Goal: Task Accomplishment & Management: Manage account settings

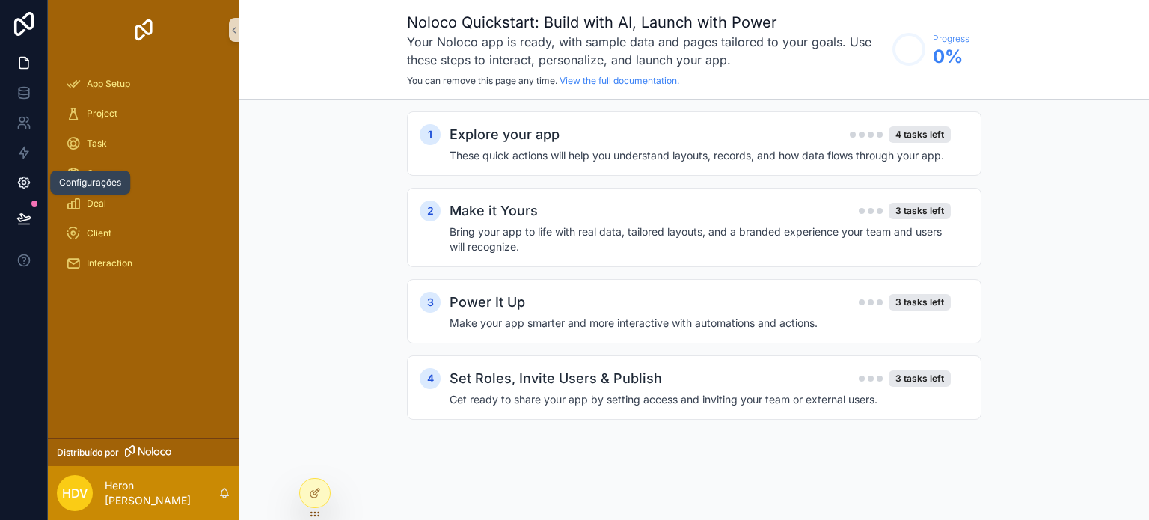
click at [20, 179] on icon at bounding box center [23, 182] width 11 height 11
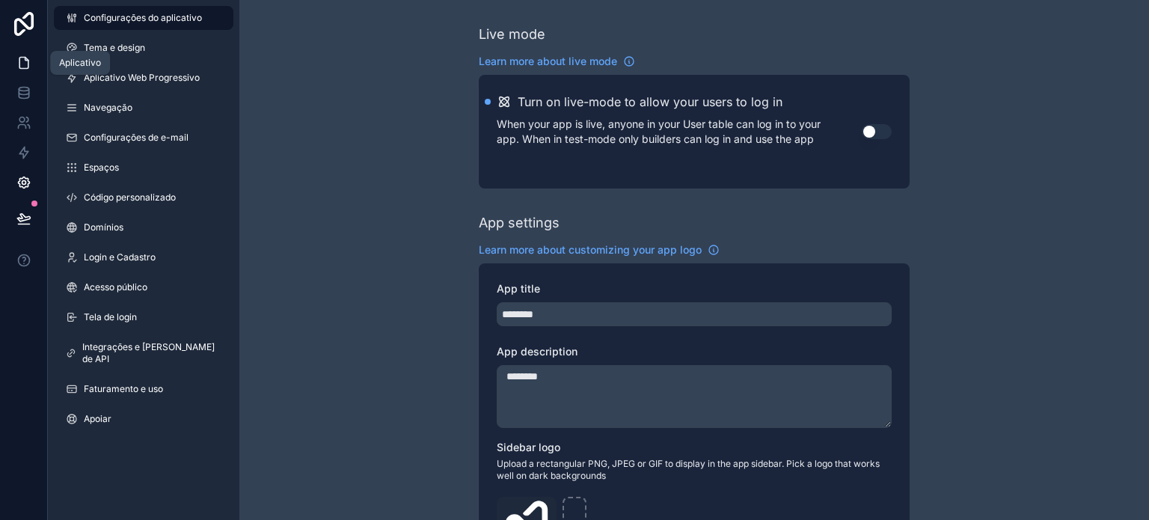
click at [18, 59] on icon at bounding box center [23, 62] width 15 height 15
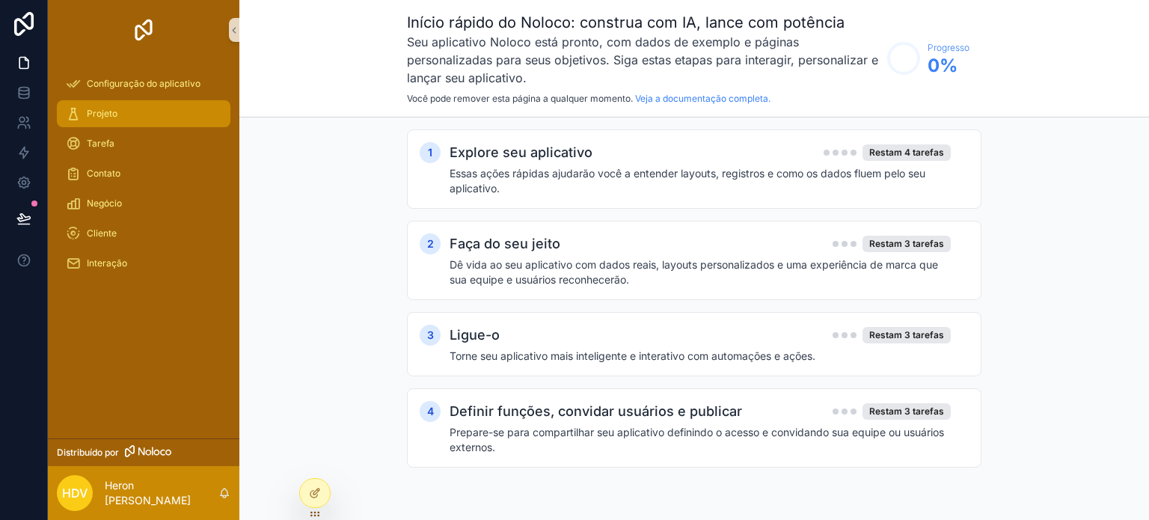
click at [153, 110] on div "Projeto" at bounding box center [144, 114] width 156 height 24
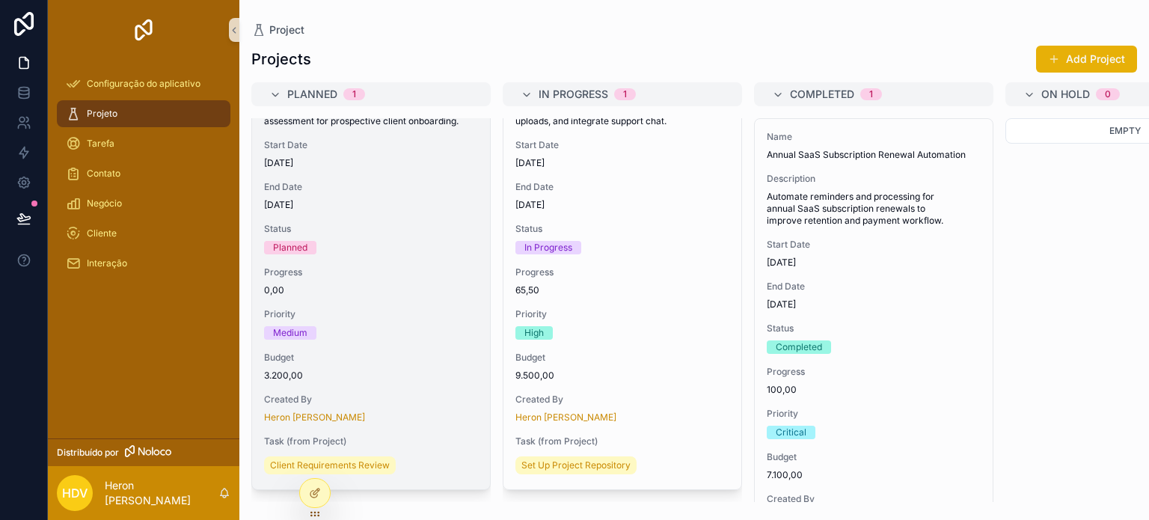
scroll to position [111, 0]
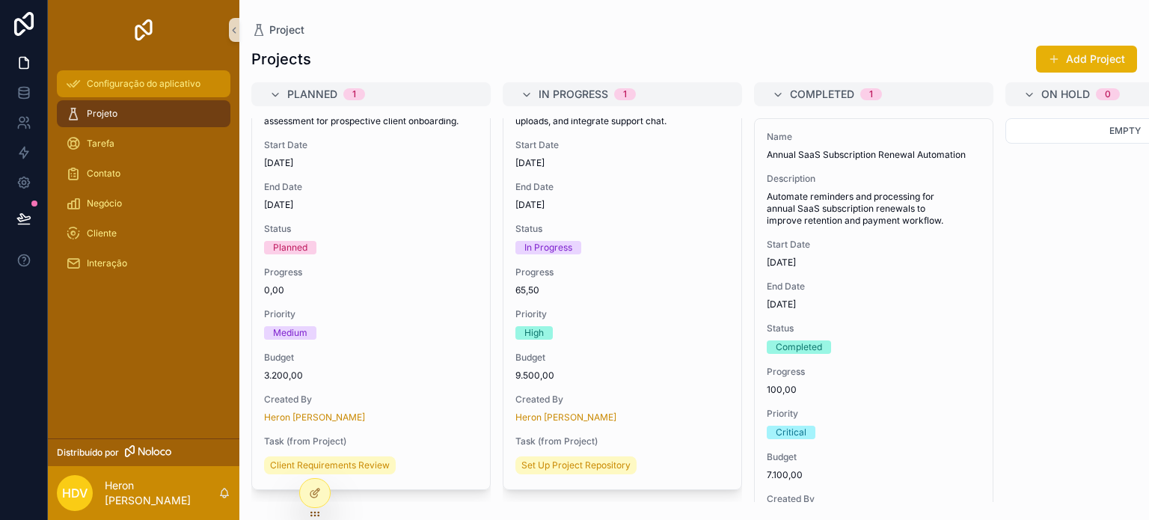
click at [147, 80] on font "Configuração do aplicativo" at bounding box center [144, 83] width 114 height 11
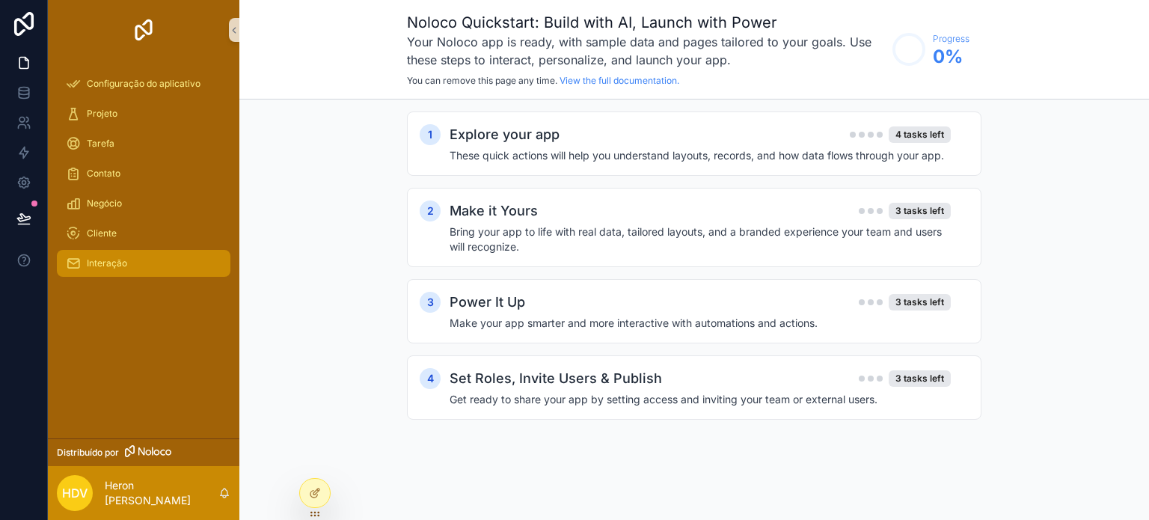
click at [146, 267] on div "Interação" at bounding box center [144, 263] width 156 height 24
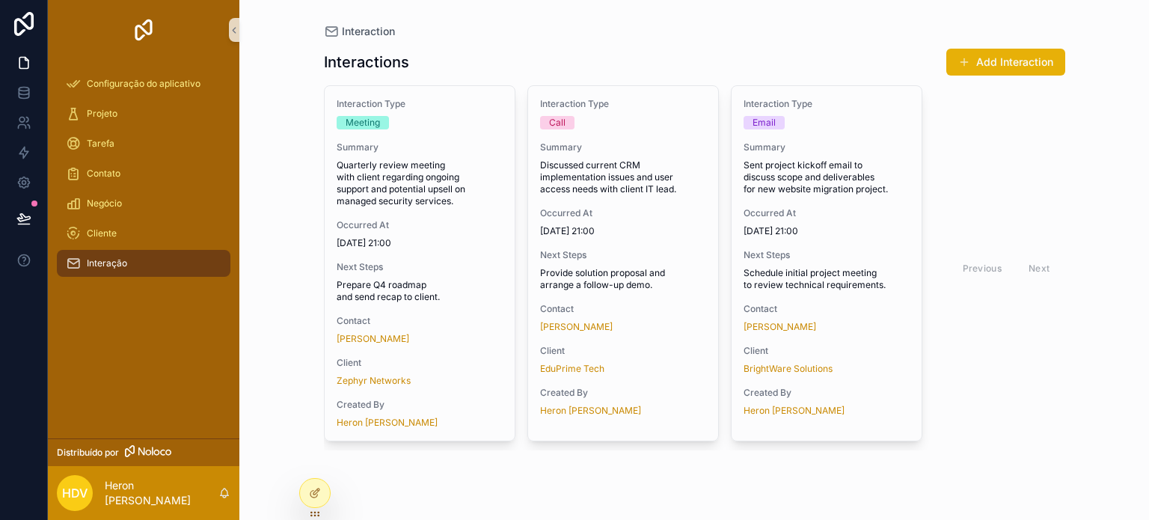
click at [148, 27] on img "conteúdo rolável" at bounding box center [144, 30] width 24 height 24
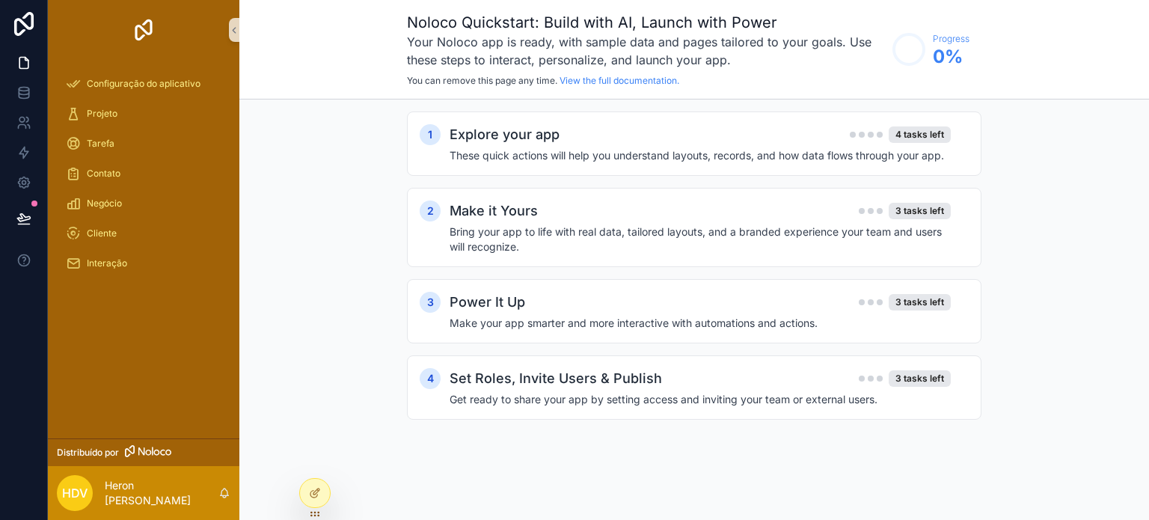
click at [313, 166] on div "1 Explore your app 4 tasks left These quick actions will help you understand la…" at bounding box center [693, 280] width 909 height 362
click at [664, 139] on div "Explore your app 4 tasks left" at bounding box center [699, 134] width 501 height 21
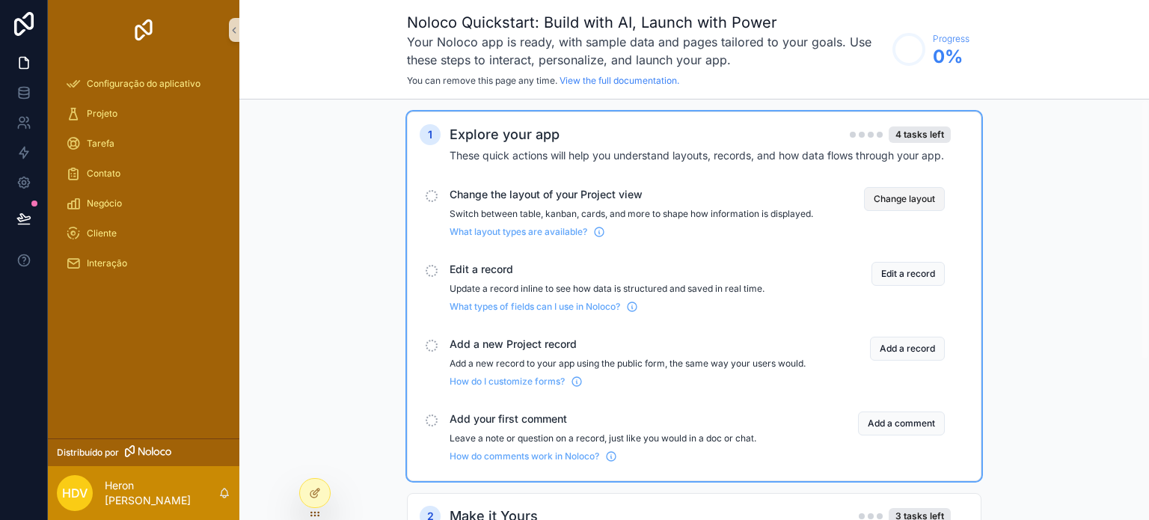
click at [906, 199] on button "Change layout" at bounding box center [904, 199] width 81 height 24
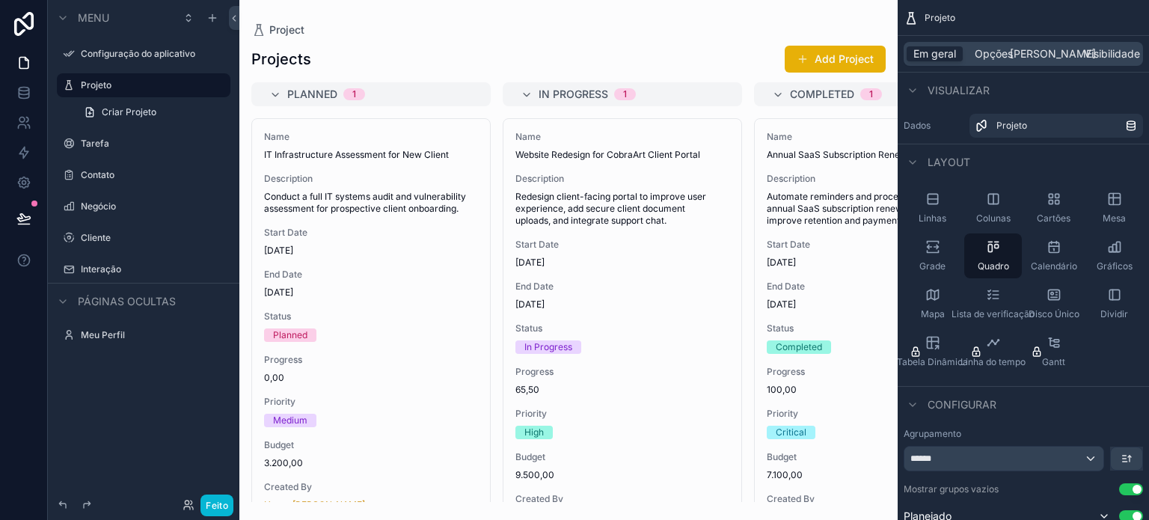
click at [995, 45] on div "Em geral Opções [PERSON_NAME] Visibilidade" at bounding box center [1022, 54] width 239 height 24
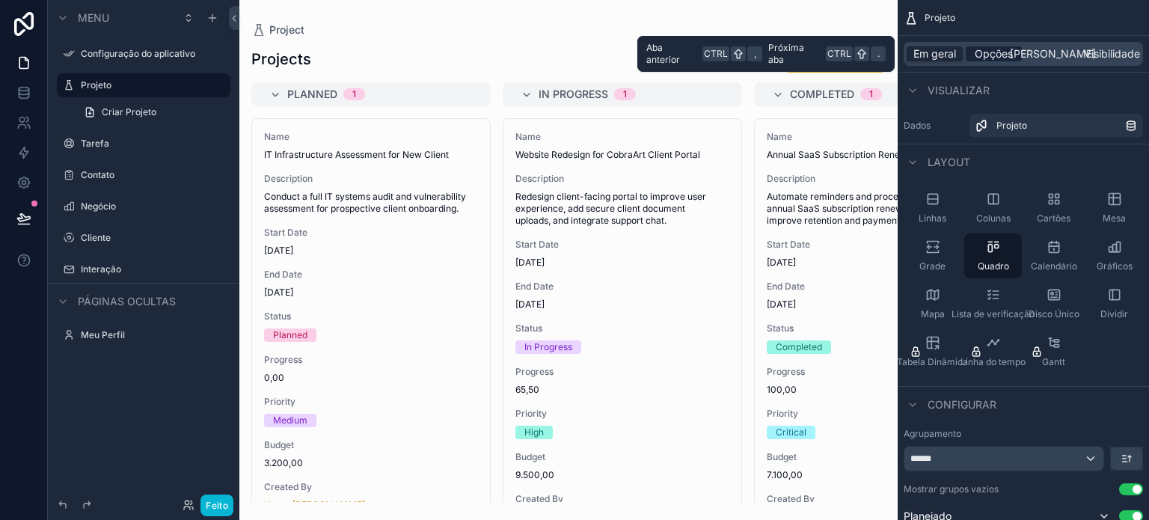
click at [996, 56] on font "Opções" at bounding box center [994, 53] width 38 height 13
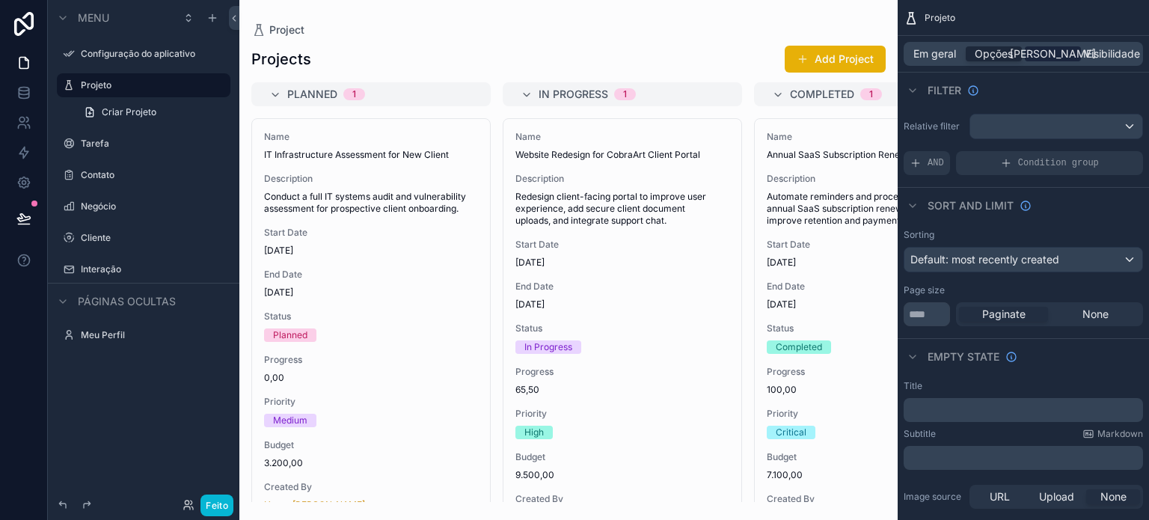
click at [1047, 56] on font "[PERSON_NAME]" at bounding box center [1053, 53] width 86 height 13
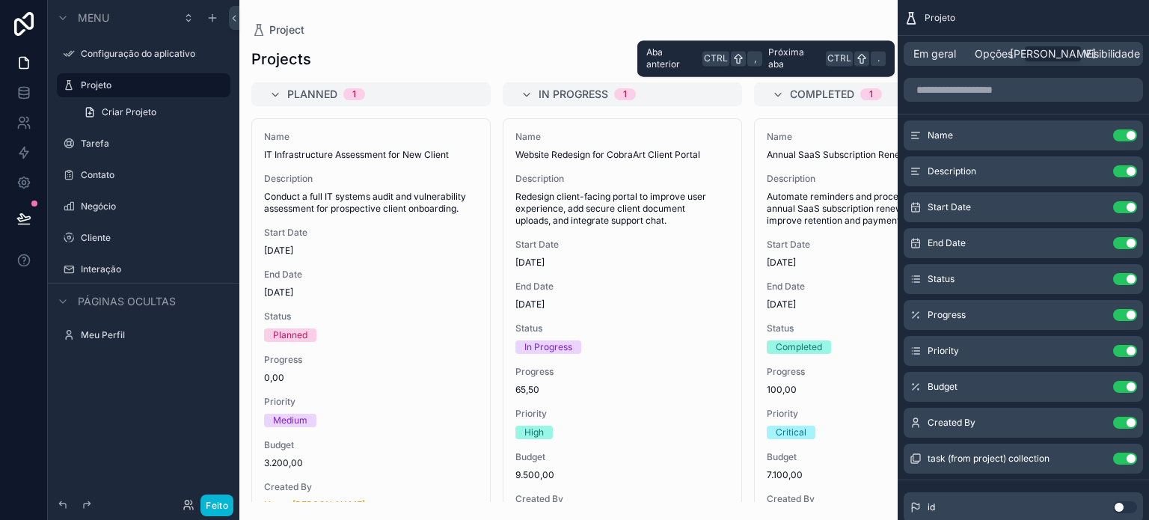
click at [1103, 62] on div "Em geral Opções [PERSON_NAME] Visibilidade" at bounding box center [1022, 54] width 239 height 24
click at [1103, 59] on font "Visibilidade" at bounding box center [1112, 53] width 56 height 13
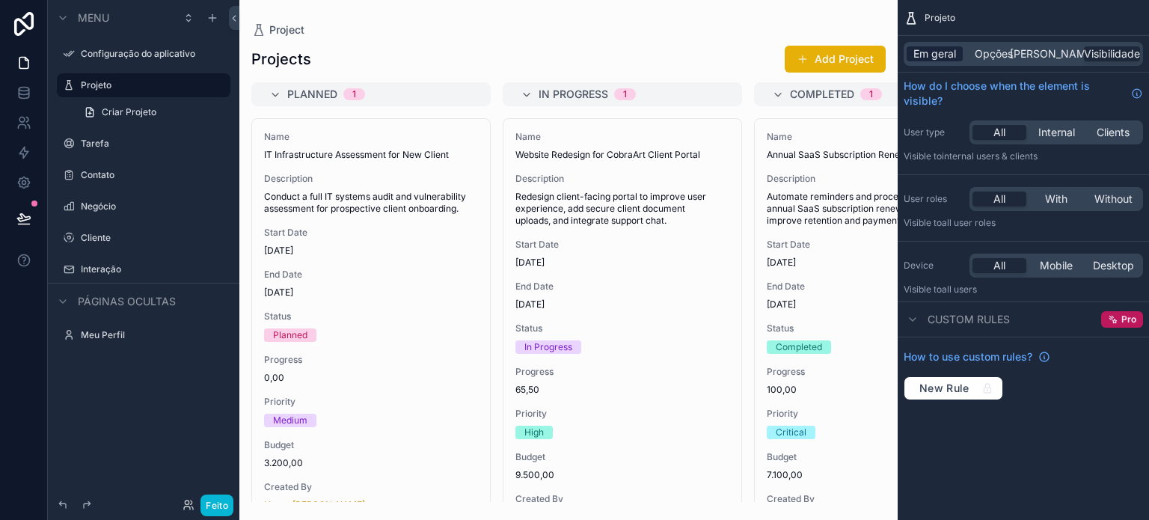
click at [939, 51] on font "Em geral" at bounding box center [934, 53] width 43 height 13
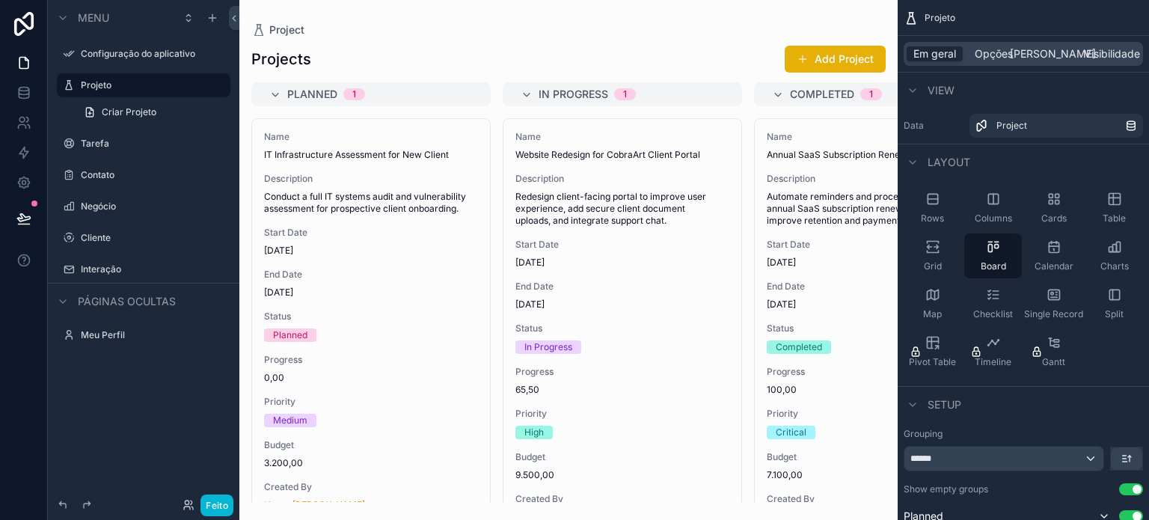
drag, startPoint x: 930, startPoint y: 200, endPoint x: 811, endPoint y: 129, distance: 138.1
click at [811, 126] on div "App Setup Project Task Contact Deal Client Interaction My Profile Distribuído p…" at bounding box center [693, 260] width 909 height 520
click at [812, 60] on div "conteúdo rolável" at bounding box center [568, 260] width 658 height 520
click at [856, 64] on button "Add Project" at bounding box center [835, 59] width 101 height 27
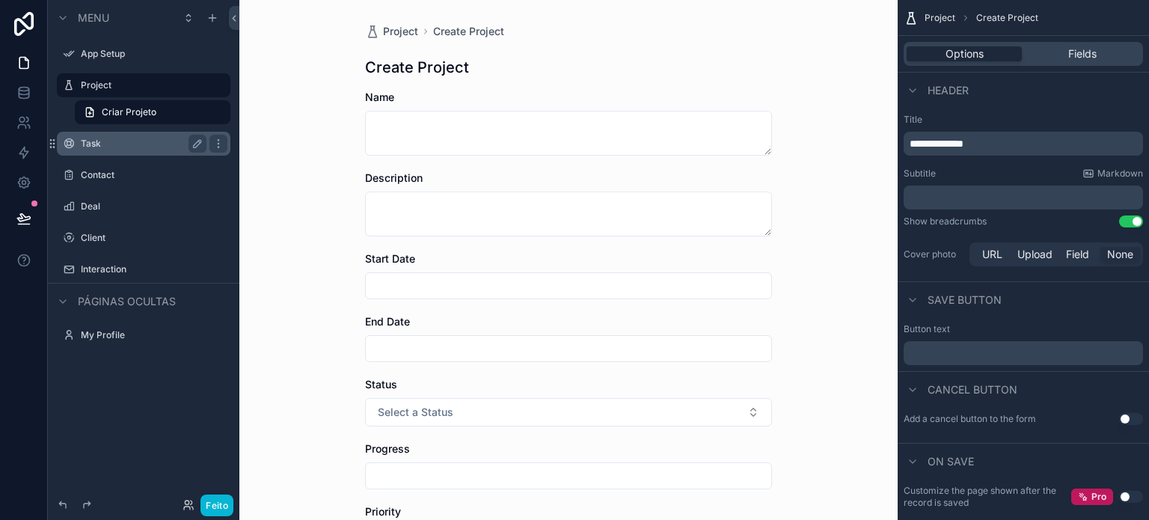
click at [99, 143] on label "Task" at bounding box center [141, 144] width 120 height 12
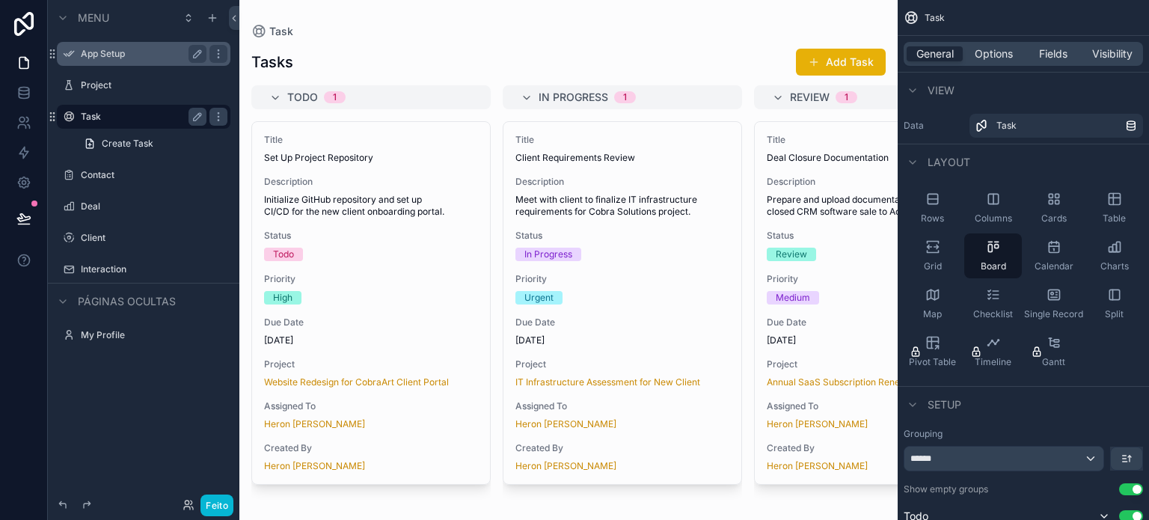
click at [108, 52] on label "App Setup" at bounding box center [141, 54] width 120 height 12
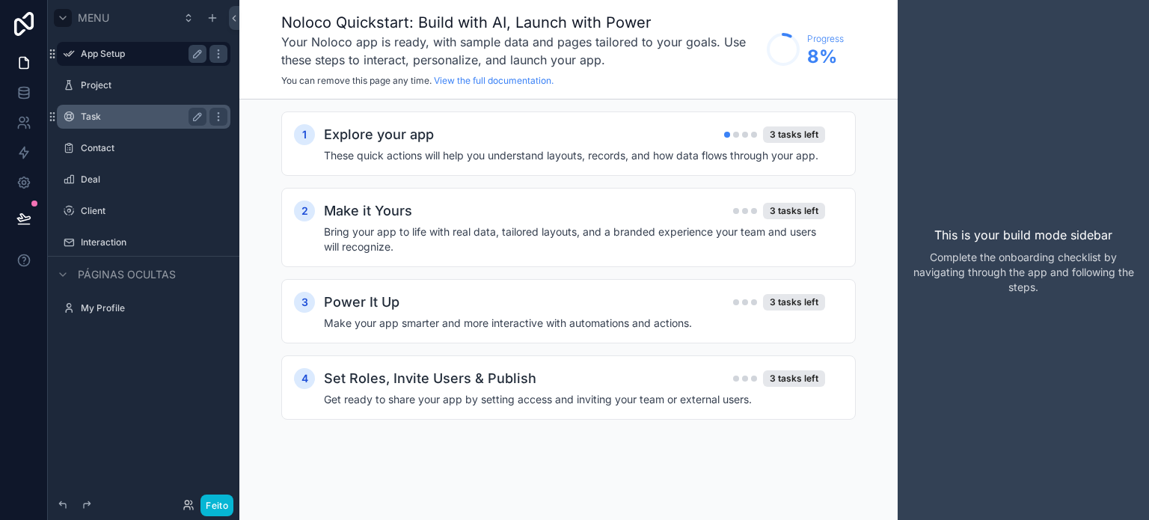
click at [63, 17] on icon "conteúdo rolável" at bounding box center [63, 18] width 12 height 12
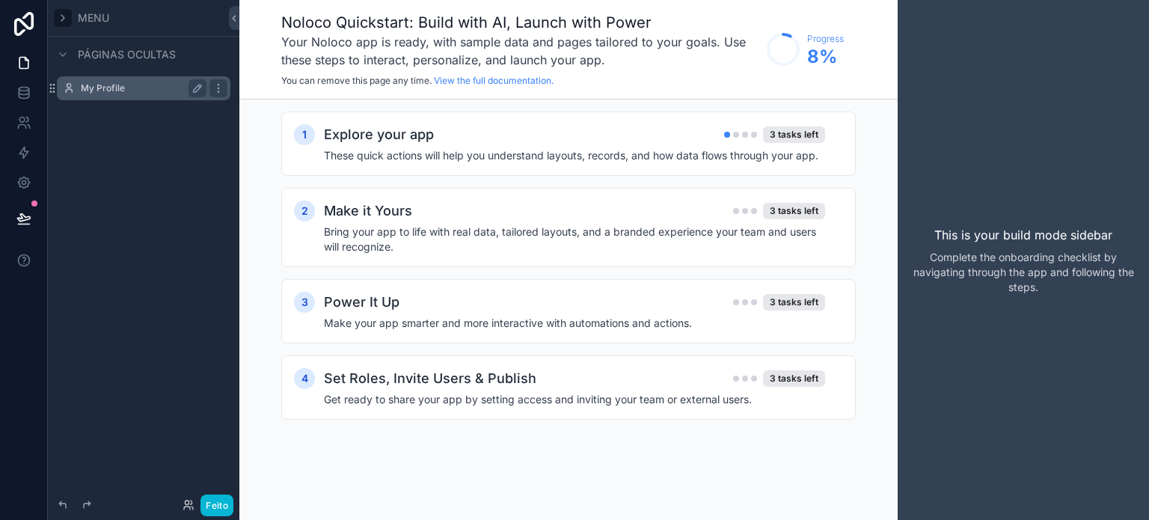
click at [103, 89] on label "My Profile" at bounding box center [141, 88] width 120 height 12
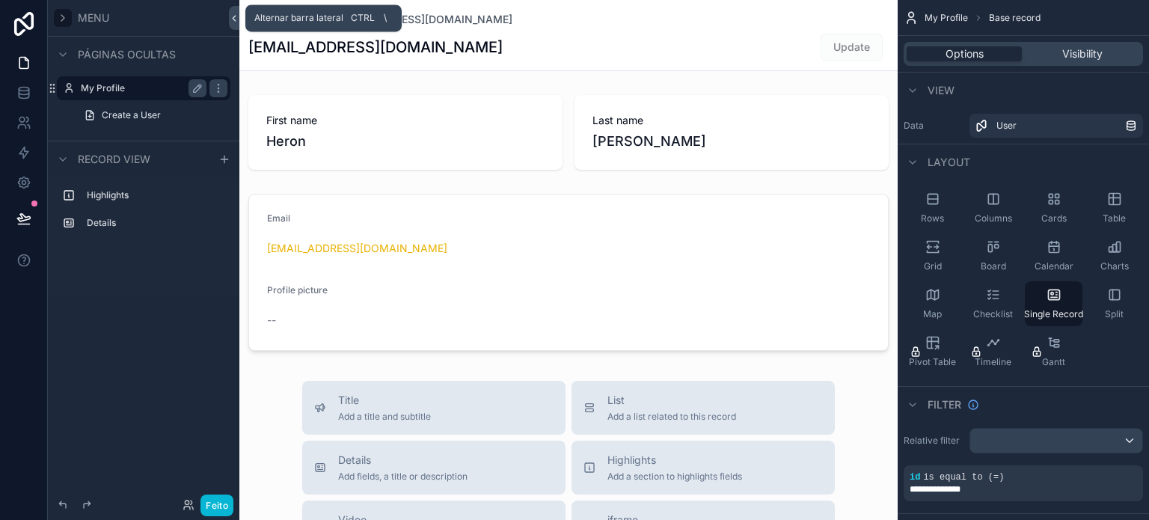
click at [233, 20] on icon at bounding box center [234, 18] width 10 height 11
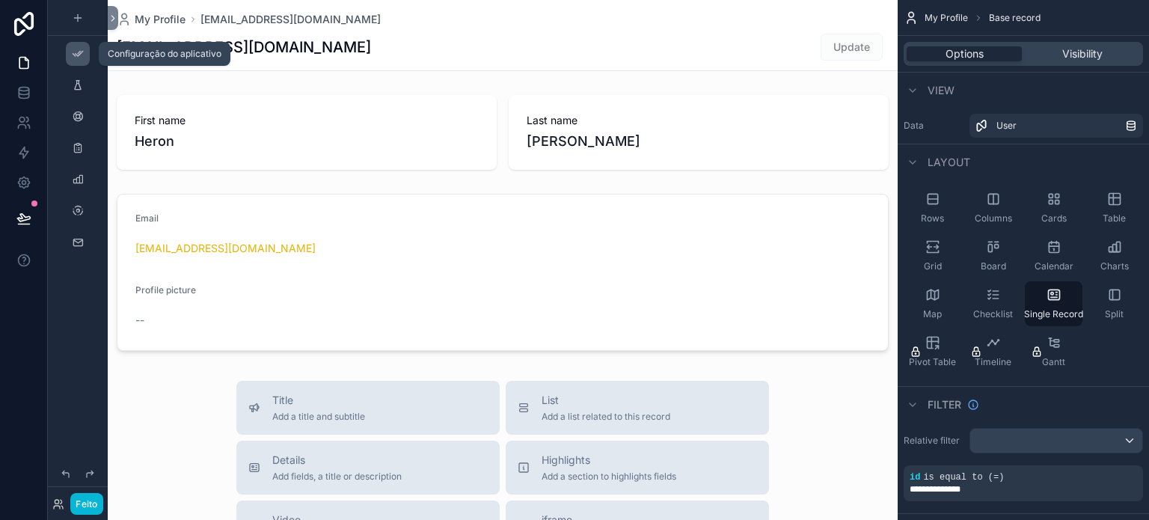
click at [85, 56] on div "conteúdo rolável" at bounding box center [78, 54] width 18 height 24
click at [79, 62] on div "conteúdo rolável" at bounding box center [78, 54] width 18 height 24
click at [171, 18] on span "My Profile" at bounding box center [160, 19] width 51 height 15
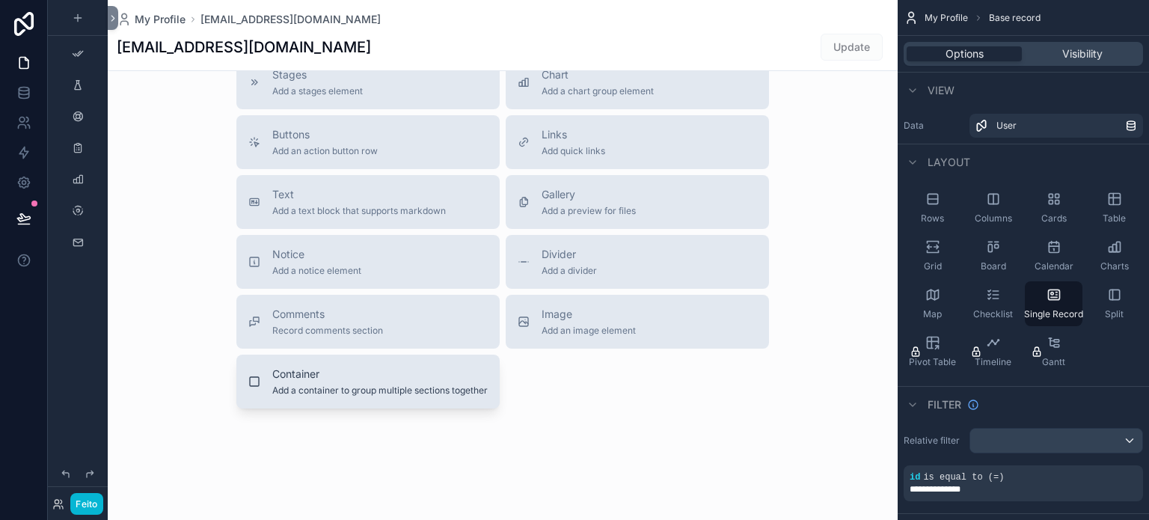
scroll to position [512, 0]
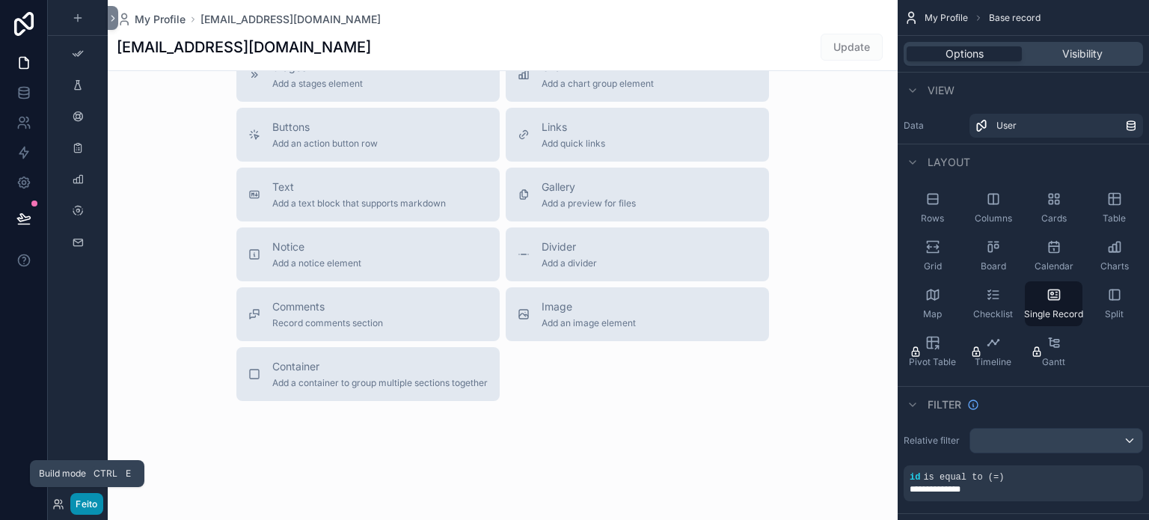
click at [84, 505] on font "Feito" at bounding box center [87, 503] width 22 height 11
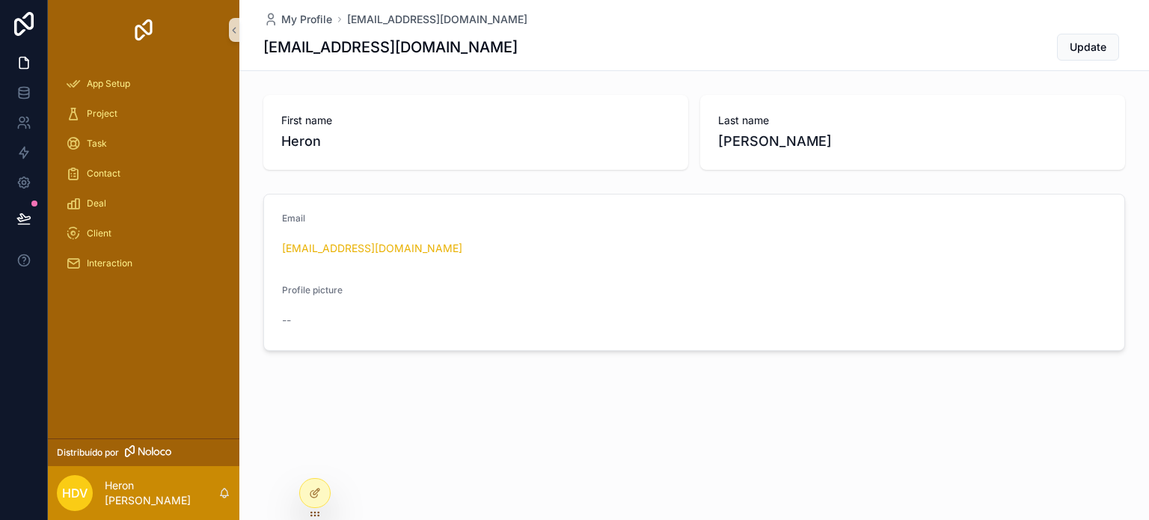
scroll to position [0, 0]
click at [25, 64] on icon at bounding box center [23, 62] width 15 height 15
click at [28, 89] on icon at bounding box center [24, 92] width 10 height 6
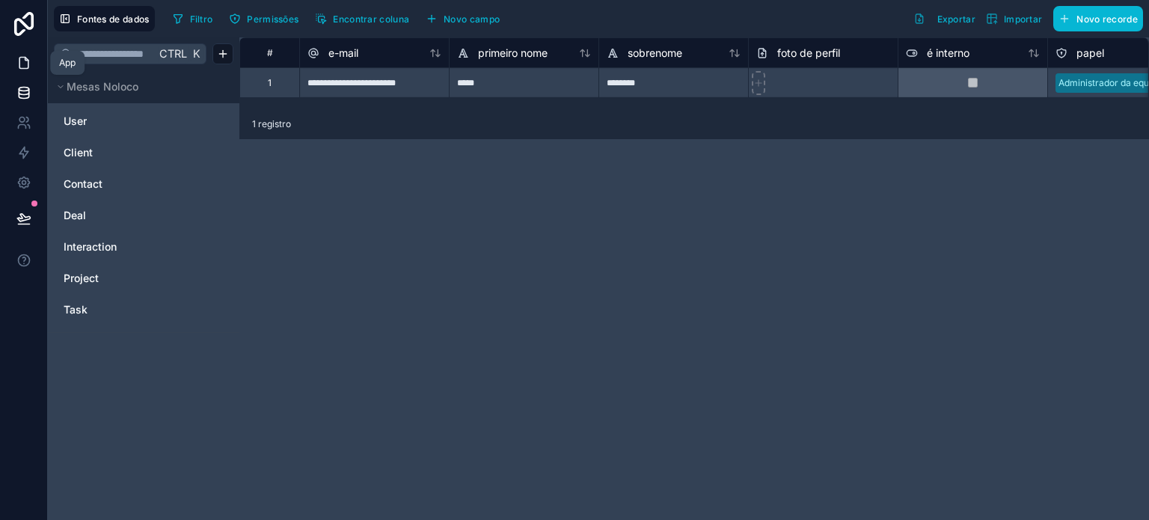
click at [28, 69] on icon at bounding box center [23, 62] width 15 height 15
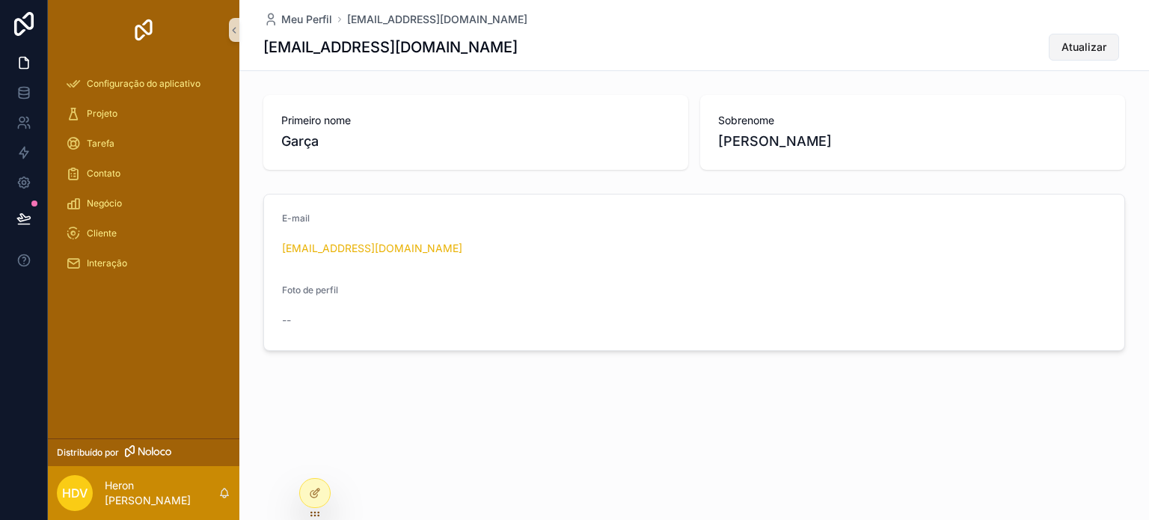
click at [1084, 46] on font "Atualizar" at bounding box center [1083, 46] width 45 height 13
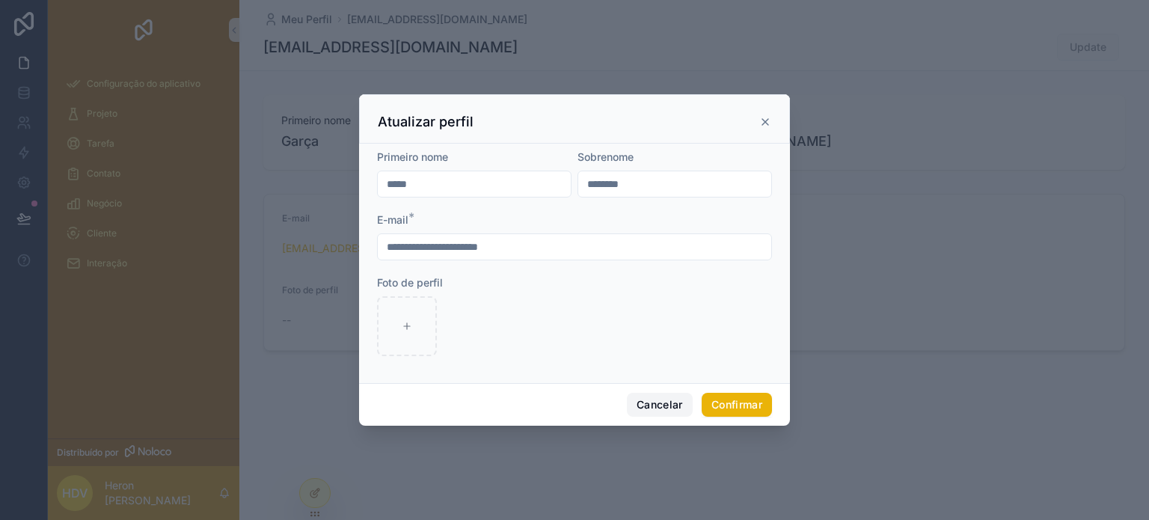
click at [657, 395] on button "Cancelar" at bounding box center [660, 405] width 66 height 24
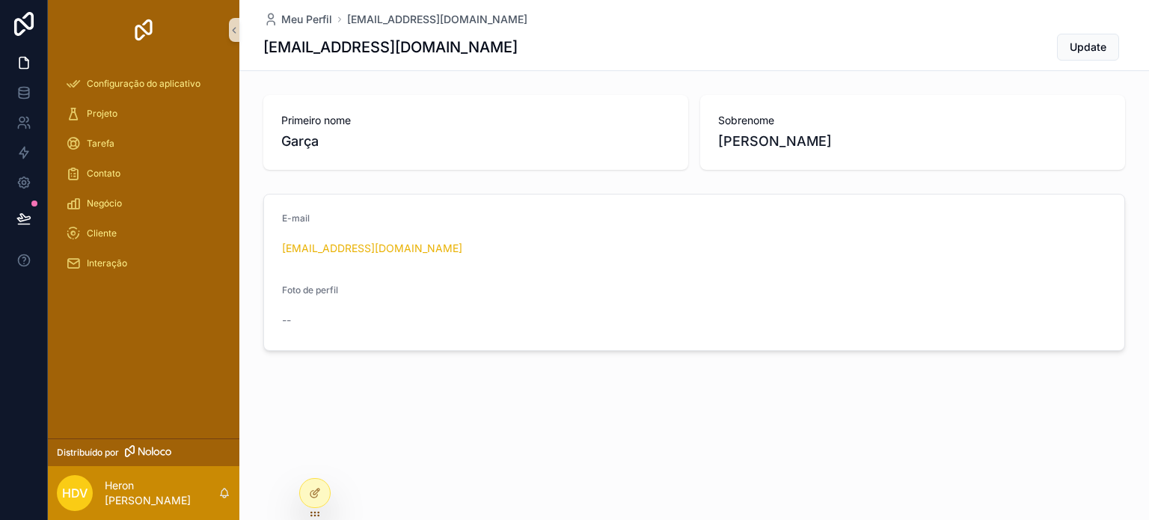
click at [155, 454] on icon "conteúdo rolável" at bounding box center [148, 451] width 46 height 12
click at [28, 175] on icon at bounding box center [23, 182] width 15 height 15
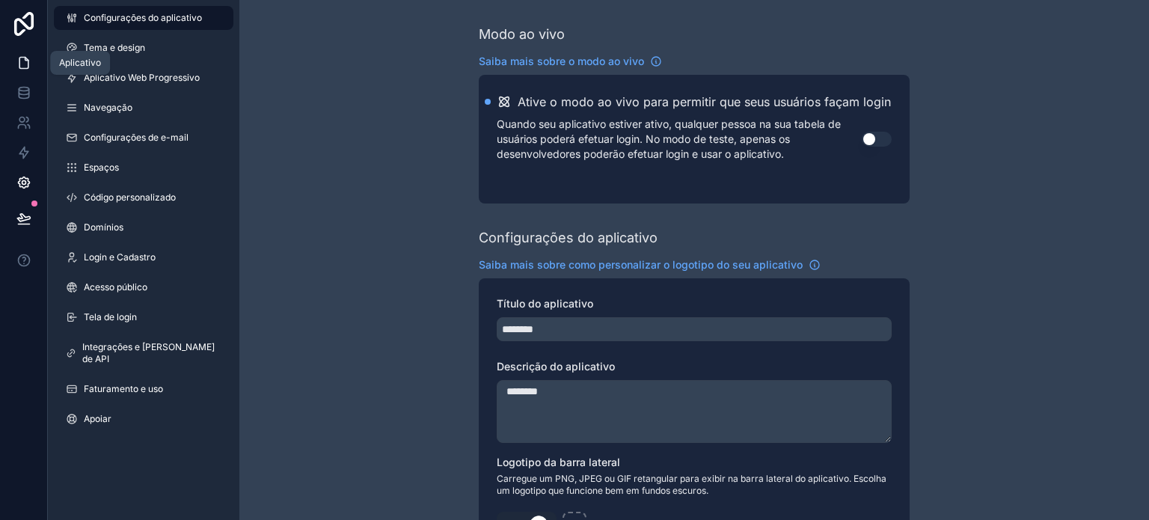
click at [19, 67] on icon at bounding box center [23, 63] width 9 height 11
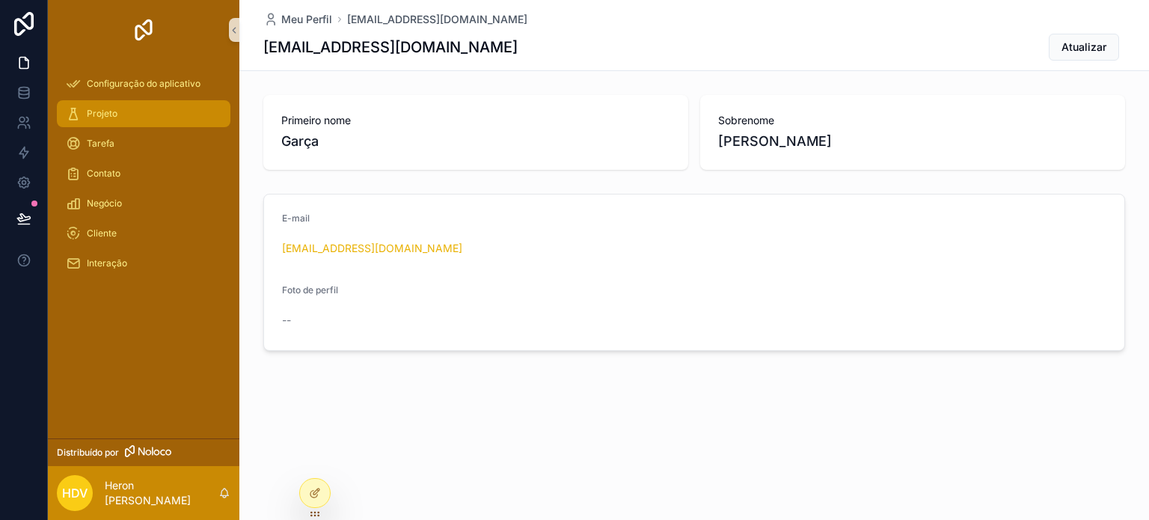
click at [132, 108] on div "Projeto" at bounding box center [144, 114] width 156 height 24
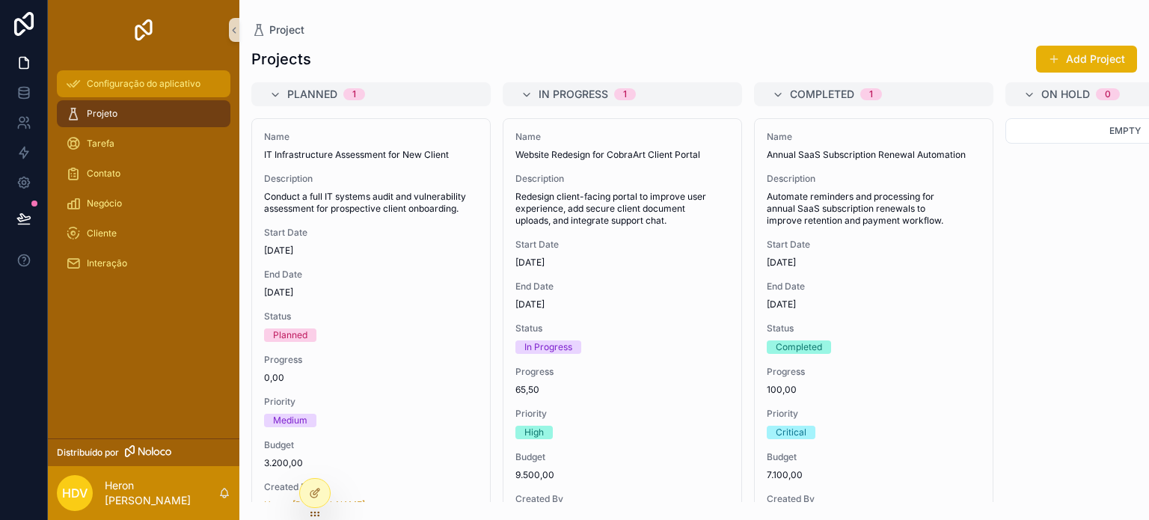
click at [126, 80] on font "Configuração do aplicativo" at bounding box center [144, 83] width 114 height 11
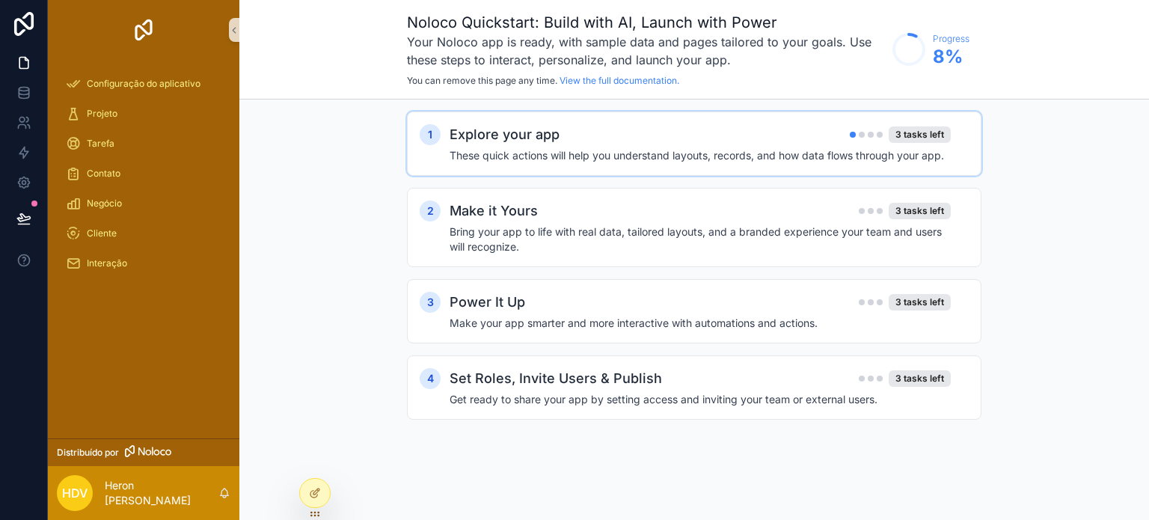
click at [801, 142] on div "Explore your app 3 tasks left" at bounding box center [699, 134] width 501 height 21
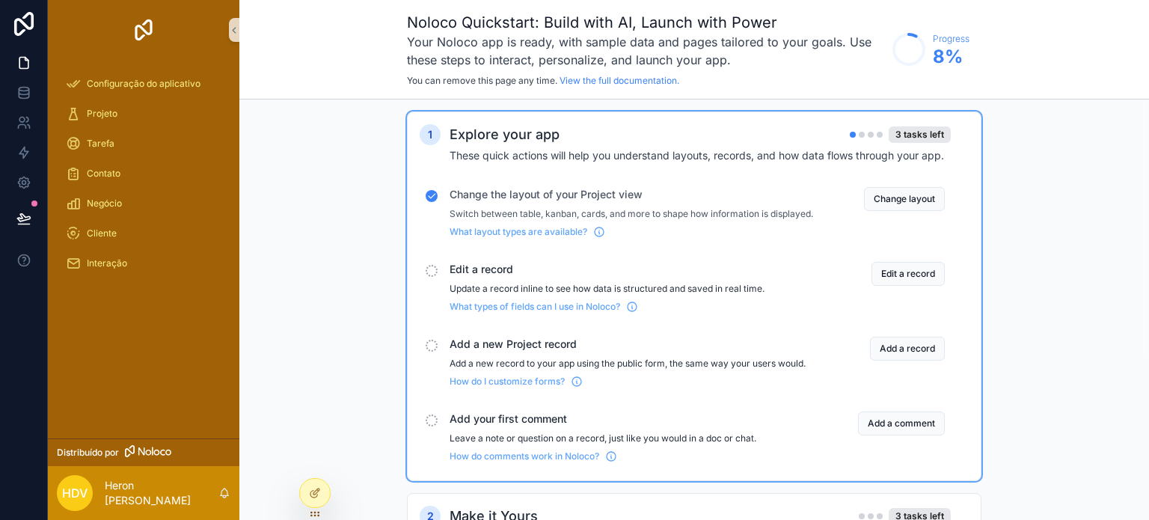
click at [484, 277] on span "Edit a record" at bounding box center [630, 269] width 363 height 15
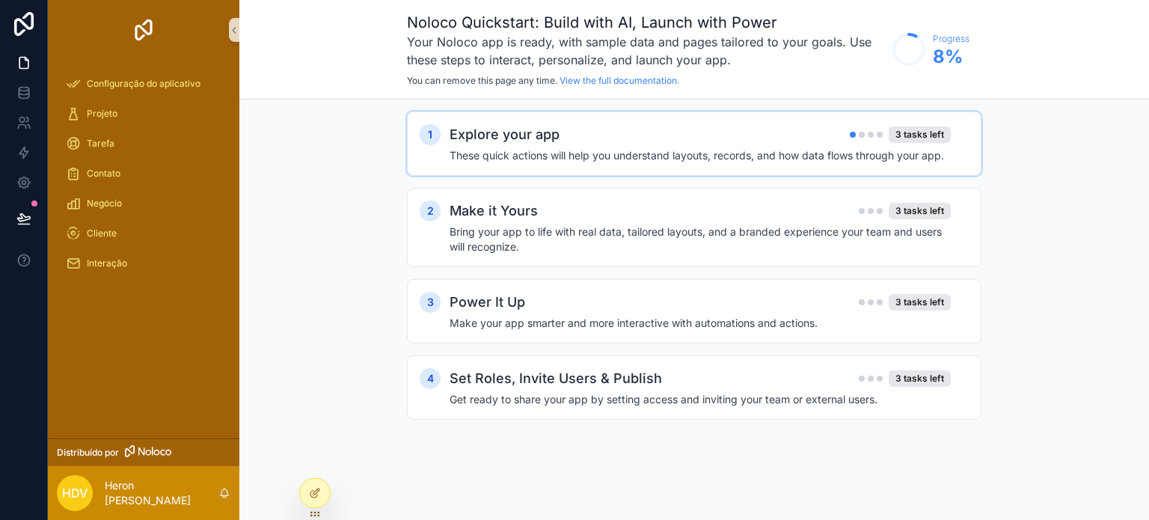
click at [837, 156] on h4 "These quick actions will help you understand layouts, records, and how data flo…" at bounding box center [699, 155] width 501 height 15
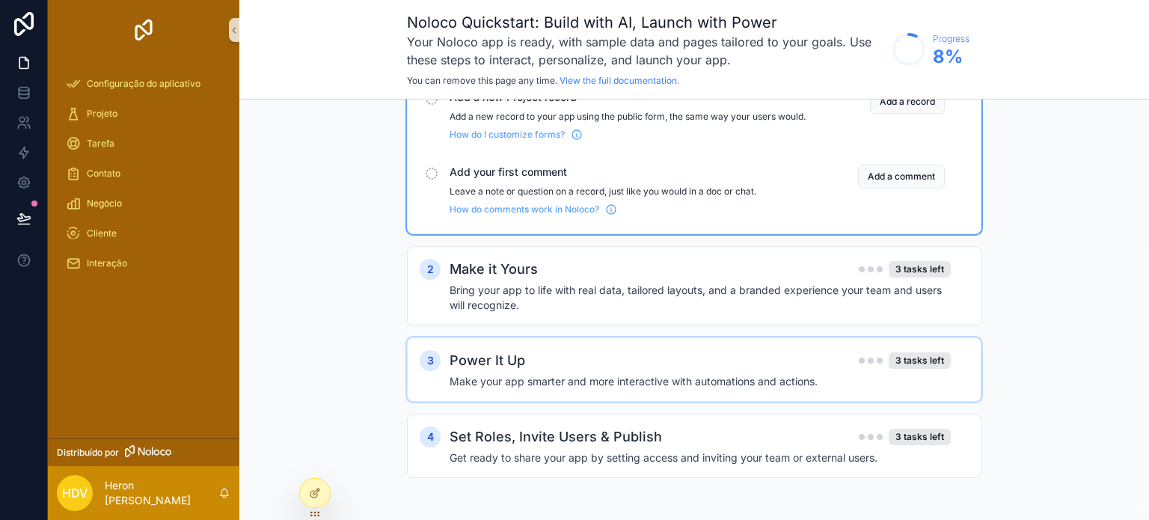
scroll to position [257, 0]
click at [808, 295] on h4 "Bring your app to life with real data, tailored layouts, and a branded experien…" at bounding box center [699, 298] width 501 height 30
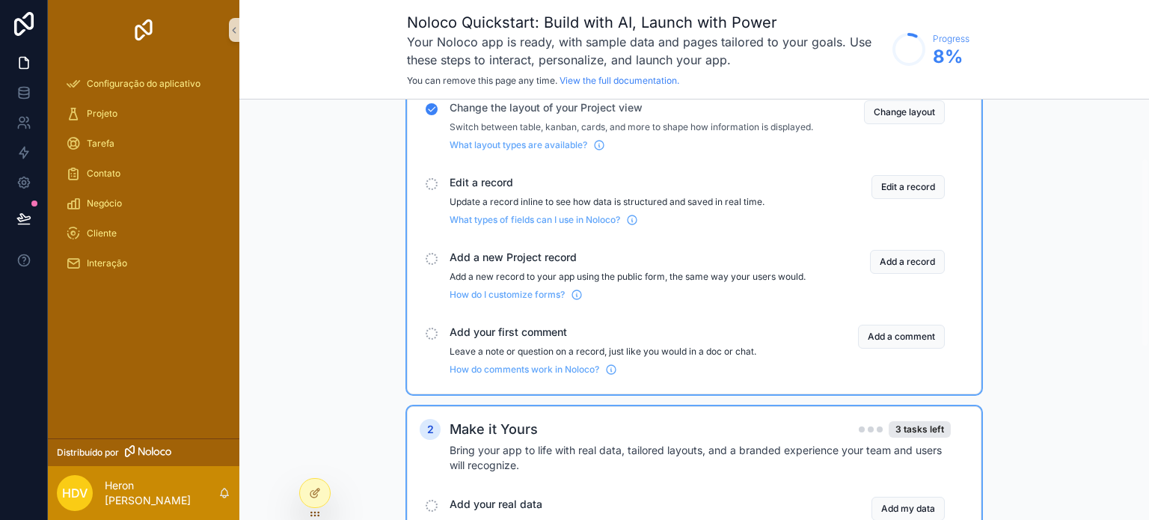
scroll to position [33, 0]
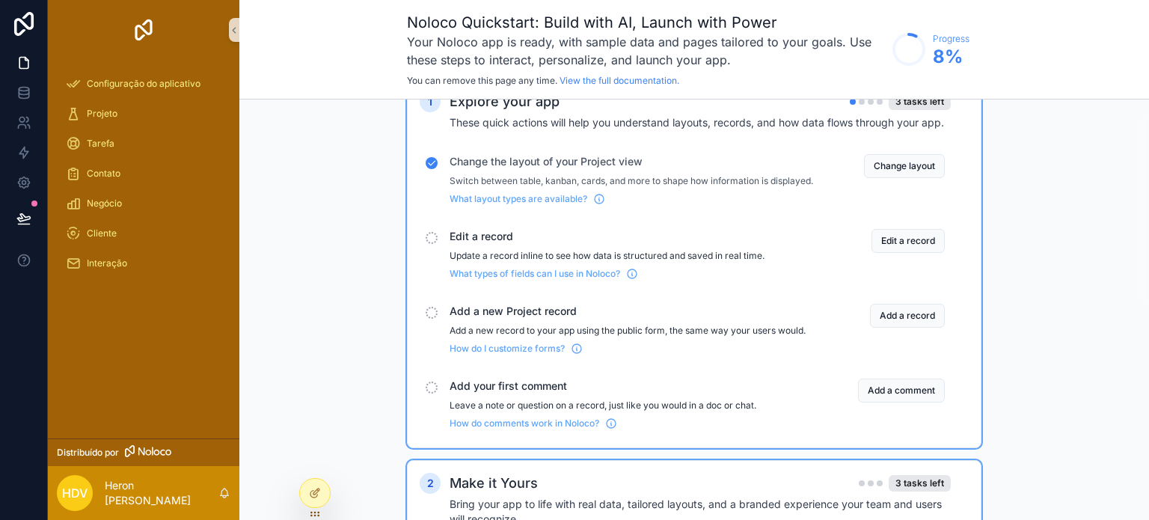
click at [432, 244] on div "scrollable content" at bounding box center [432, 238] width 12 height 12
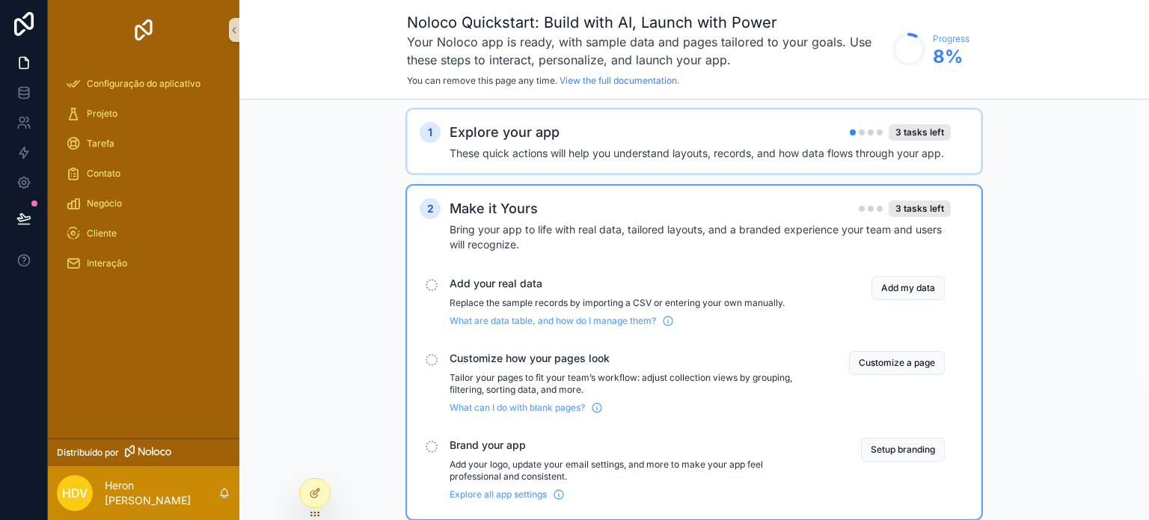
scroll to position [0, 0]
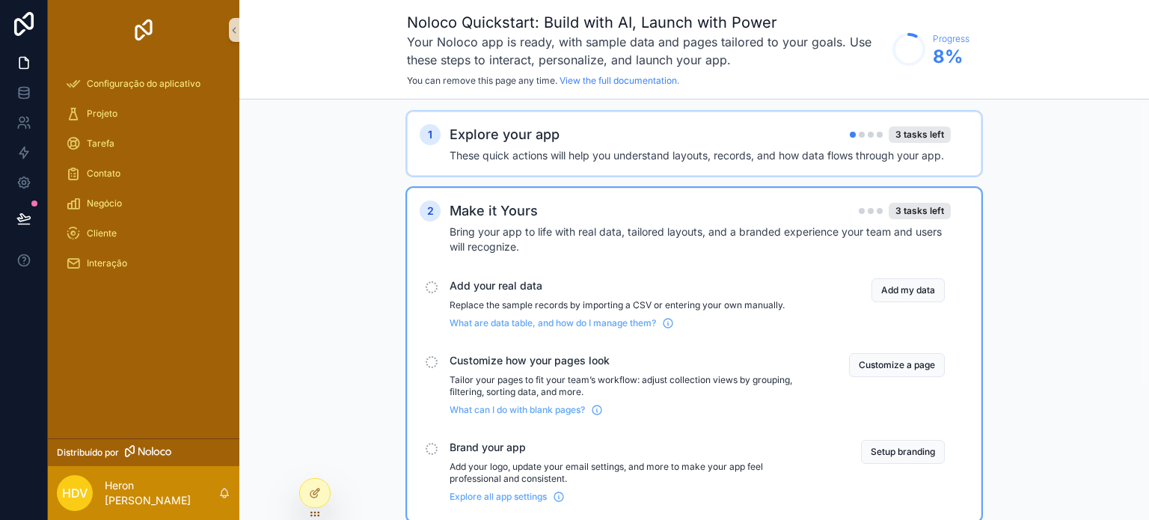
click at [471, 130] on h2 "Explore your app" at bounding box center [504, 134] width 110 height 21
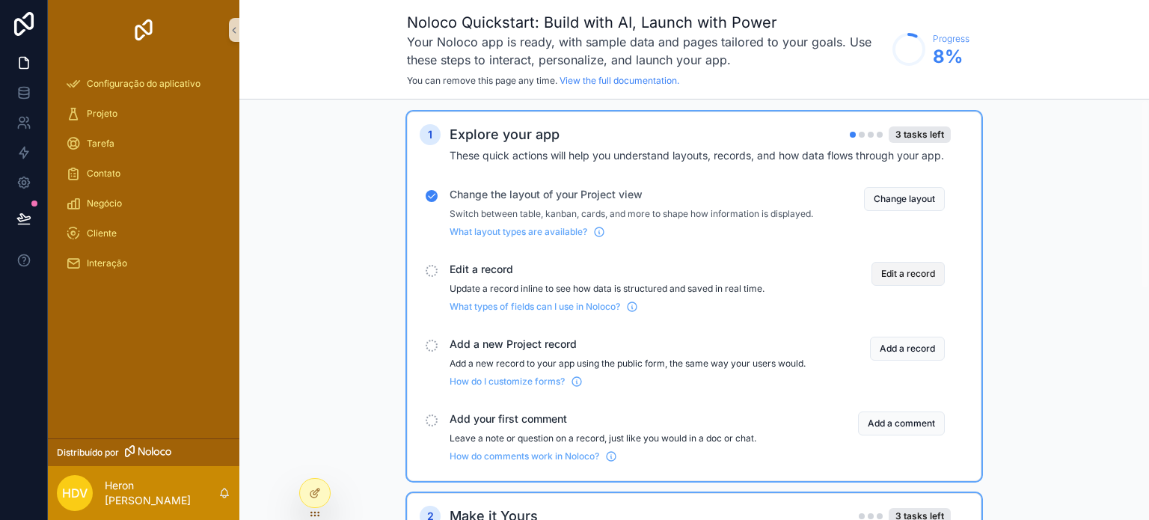
click at [927, 286] on button "Edit a record" at bounding box center [907, 274] width 73 height 24
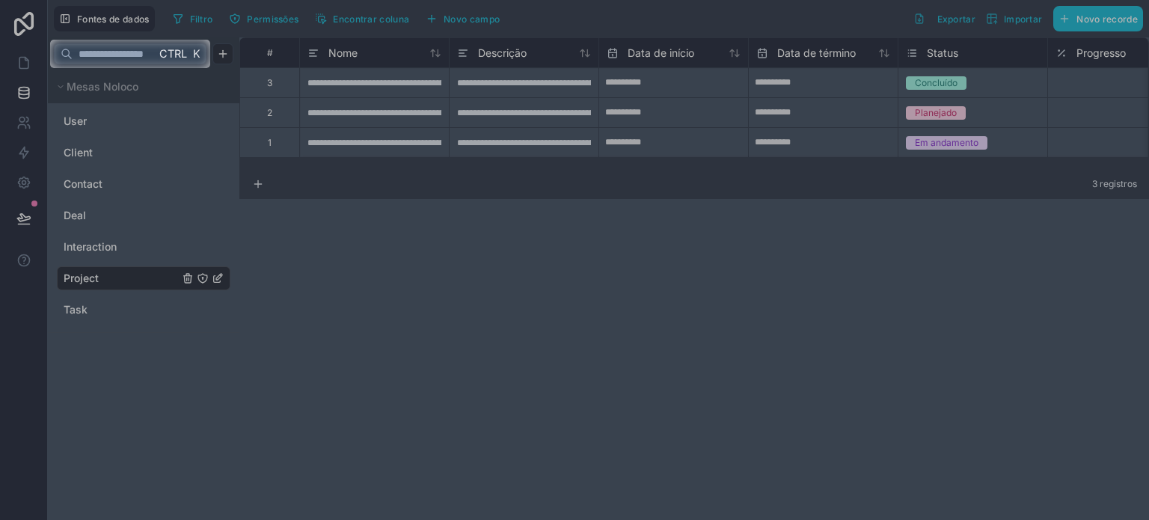
click at [507, 325] on div at bounding box center [574, 294] width 1149 height 452
click at [178, 57] on font "Ctrl" at bounding box center [173, 53] width 28 height 13
click at [203, 51] on span "K" at bounding box center [196, 53] width 13 height 13
click at [460, 263] on div at bounding box center [574, 294] width 1149 height 452
click at [895, 23] on div at bounding box center [574, 20] width 1149 height 40
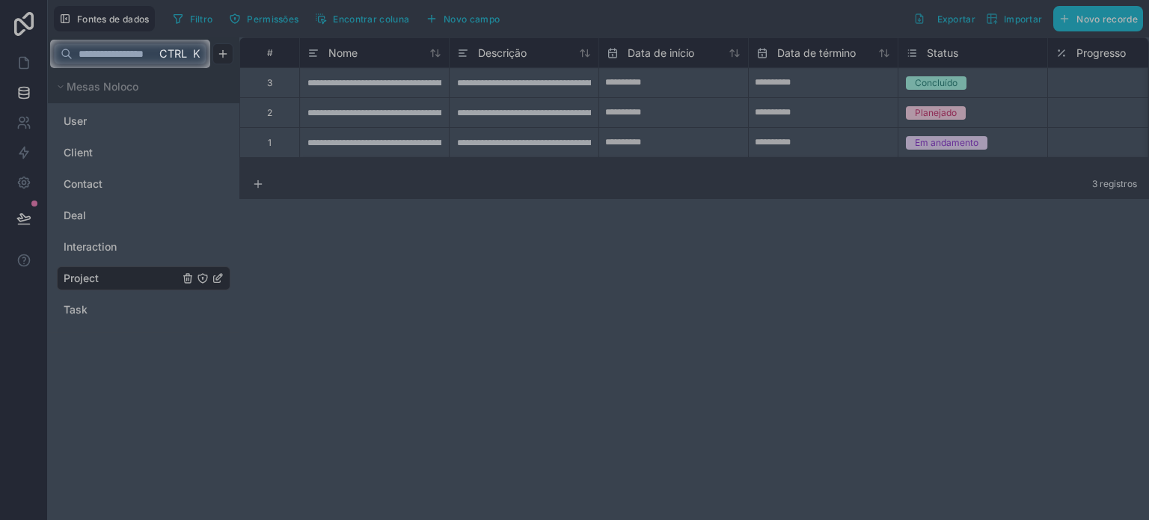
drag, startPoint x: 10, startPoint y: 80, endPoint x: 31, endPoint y: 64, distance: 26.6
click at [10, 80] on div at bounding box center [574, 294] width 1149 height 452
click at [31, 62] on div at bounding box center [25, 54] width 50 height 28
click at [16, 15] on div at bounding box center [574, 20] width 1149 height 40
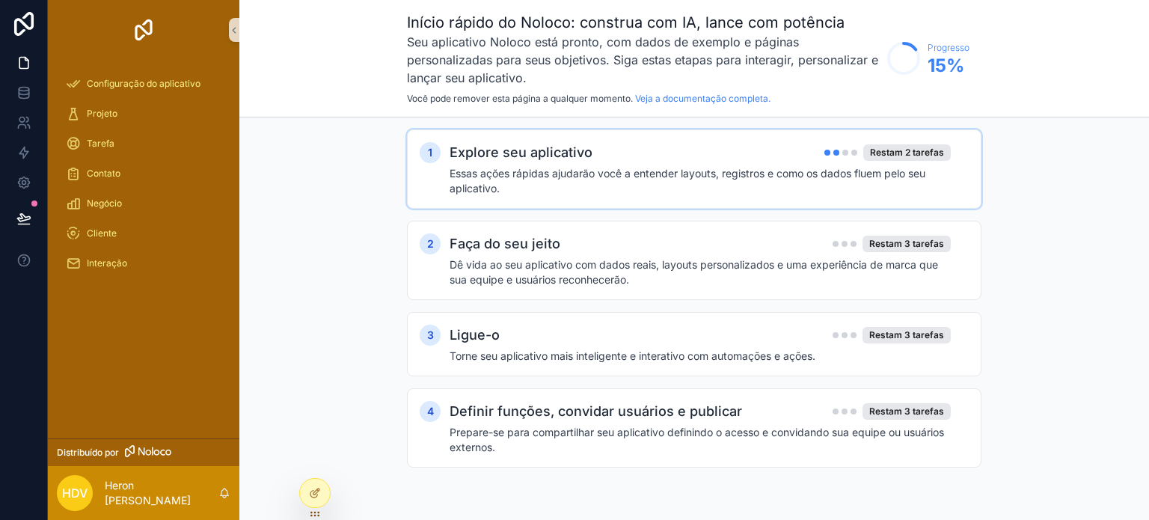
click at [589, 173] on font "Essas ações rápidas ajudarão você a entender layouts, registros e como os dados…" at bounding box center [687, 181] width 476 height 28
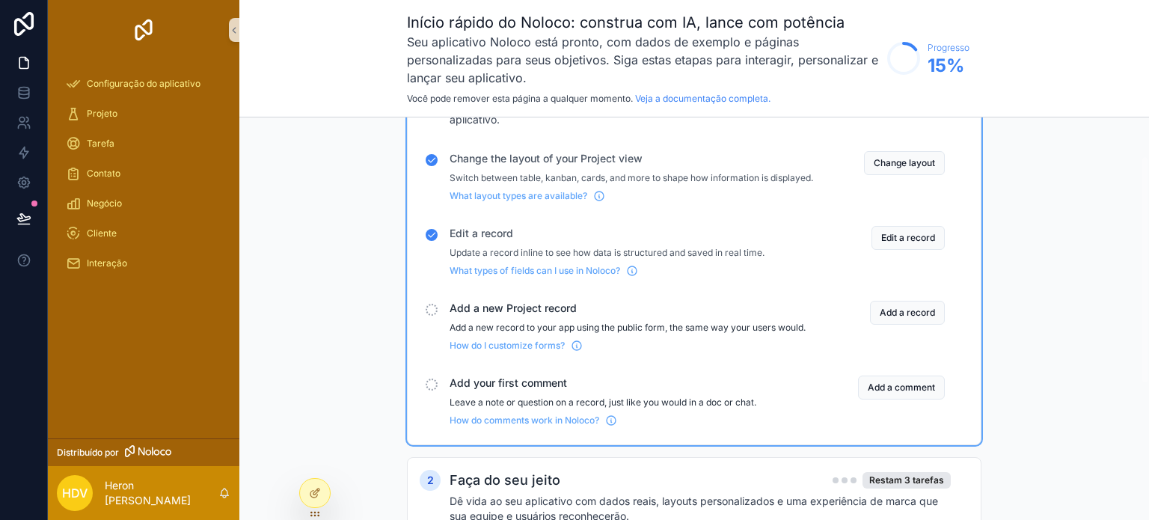
scroll to position [75, 0]
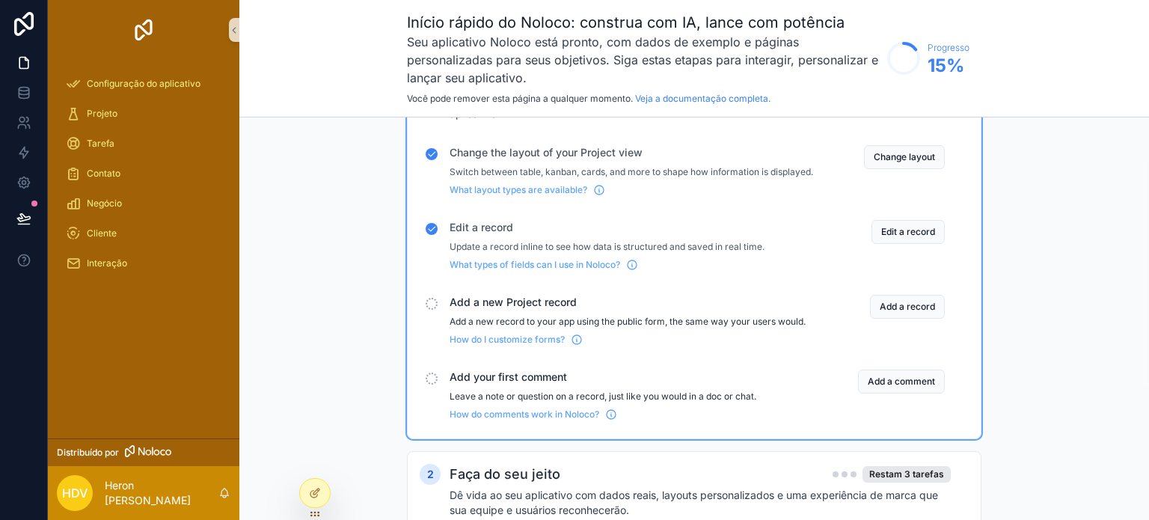
click at [434, 310] on div "conteúdo rolável" at bounding box center [432, 304] width 12 height 12
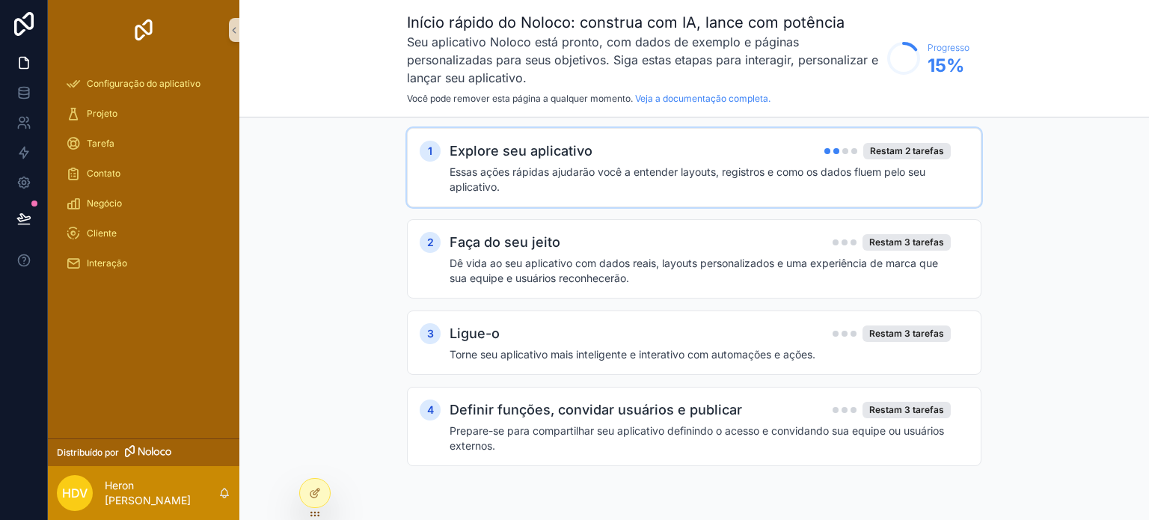
scroll to position [0, 0]
click at [543, 161] on h2 "Explore seu aplicativo" at bounding box center [520, 152] width 143 height 21
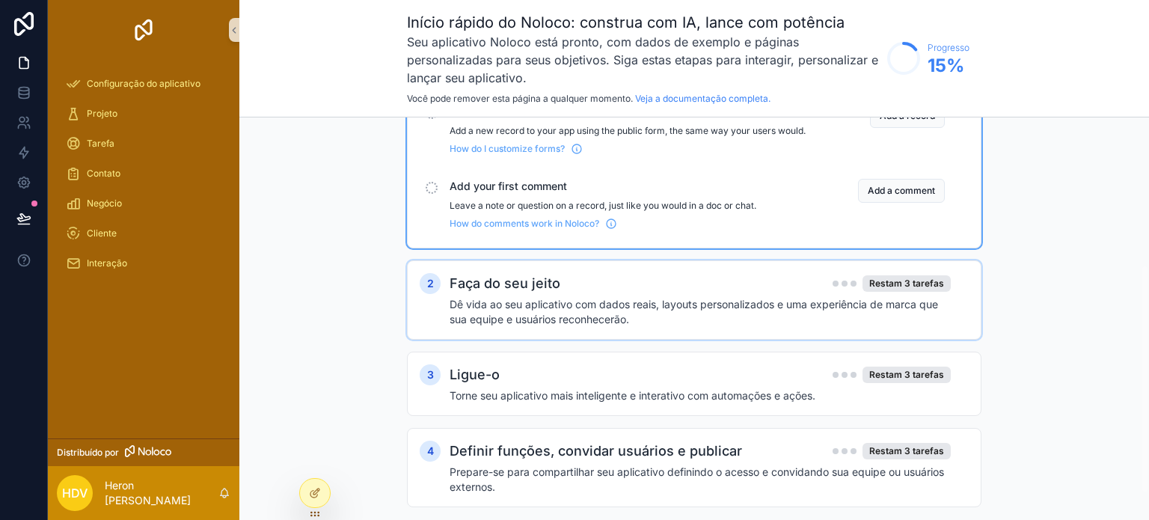
scroll to position [150, 0]
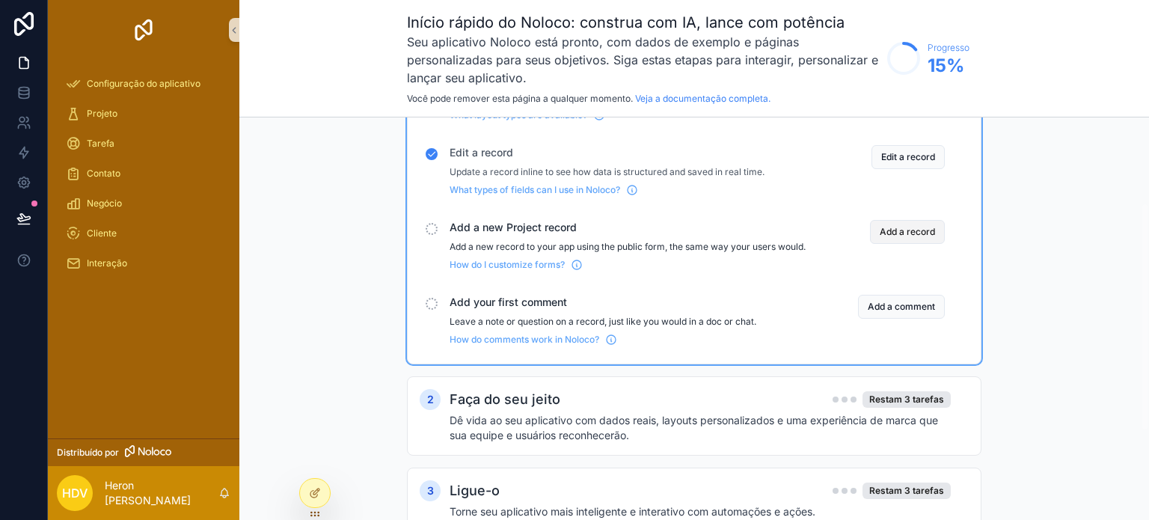
click at [909, 244] on button "Add a record" at bounding box center [907, 232] width 75 height 24
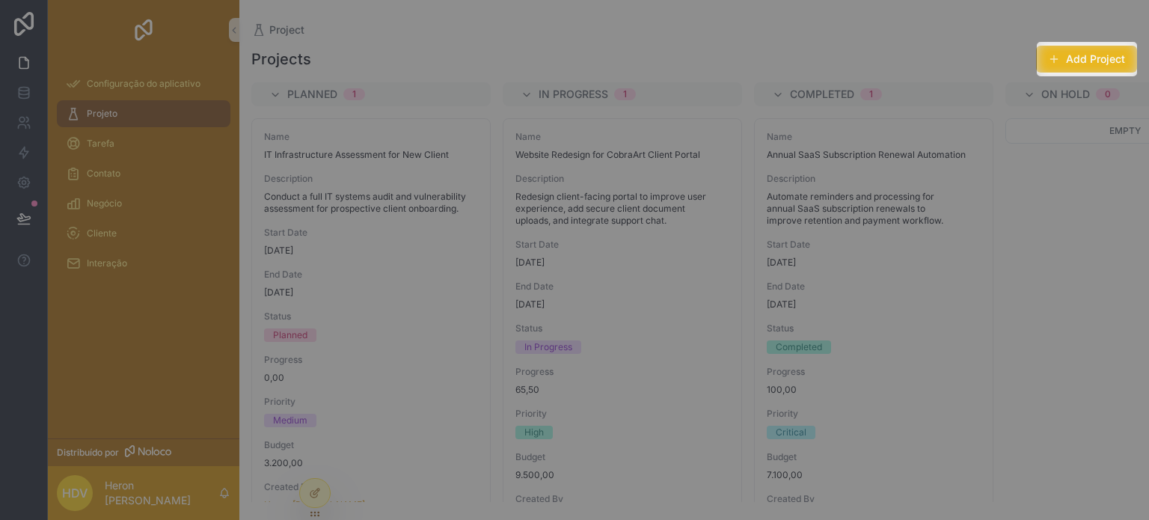
click at [1104, 61] on button "Add Project" at bounding box center [1086, 59] width 101 height 27
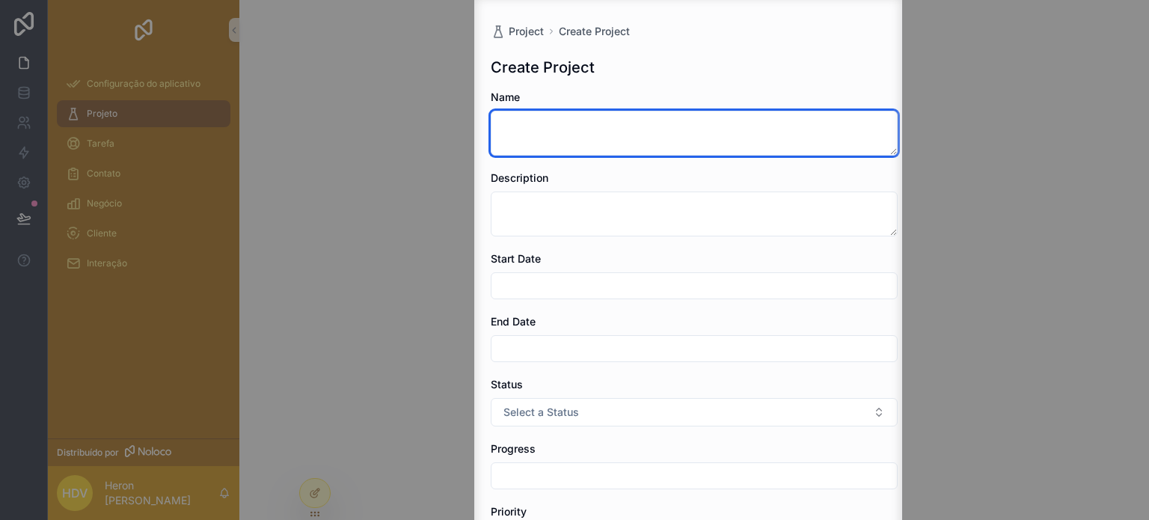
click at [523, 137] on textarea "conteúdo rolável" at bounding box center [694, 133] width 407 height 45
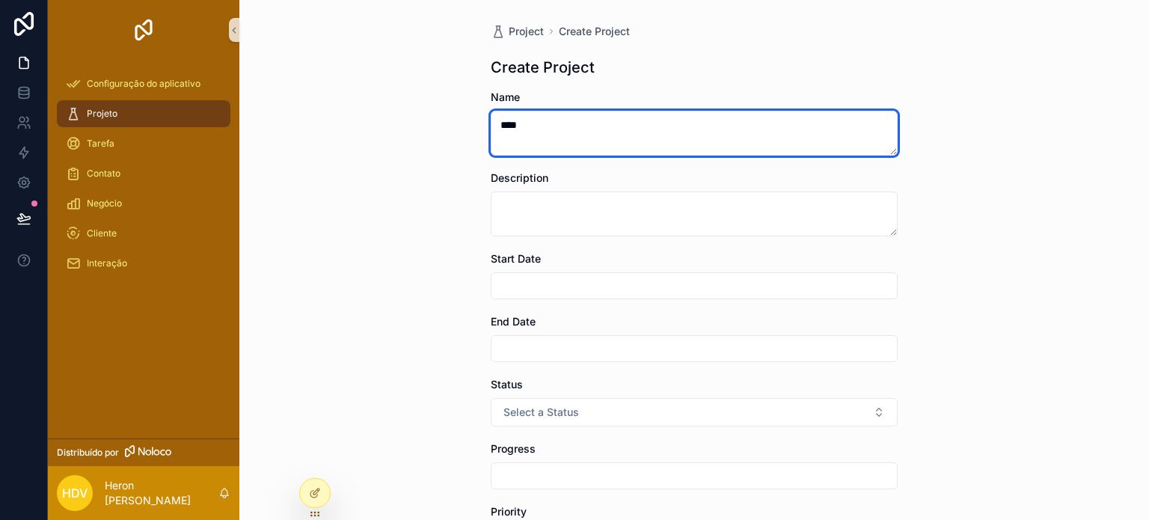
click at [505, 123] on textarea "****" at bounding box center [694, 133] width 407 height 45
type textarea "*****"
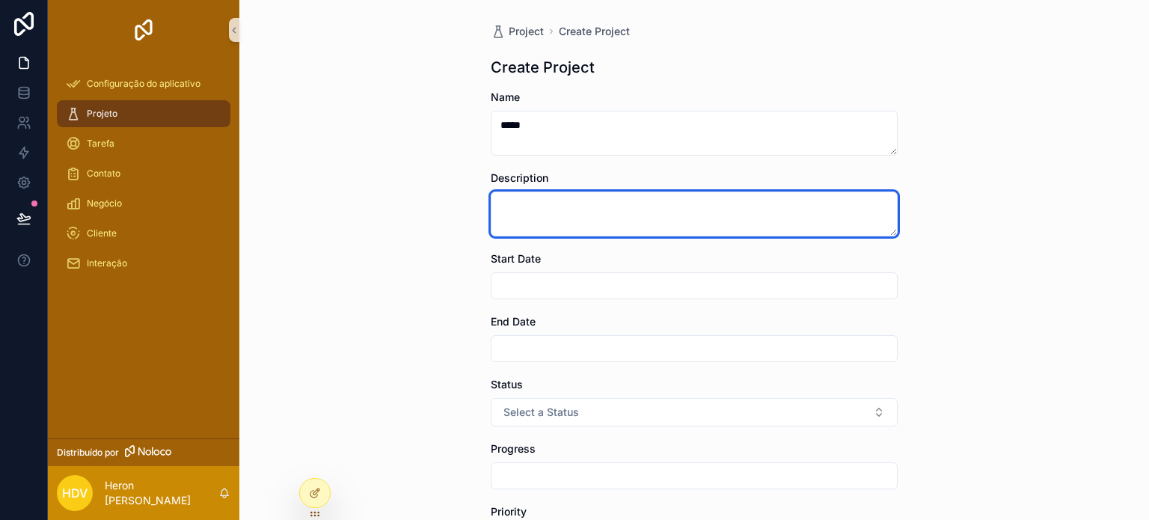
click at [531, 221] on textarea "conteúdo rolável" at bounding box center [694, 213] width 407 height 45
type textarea "*****"
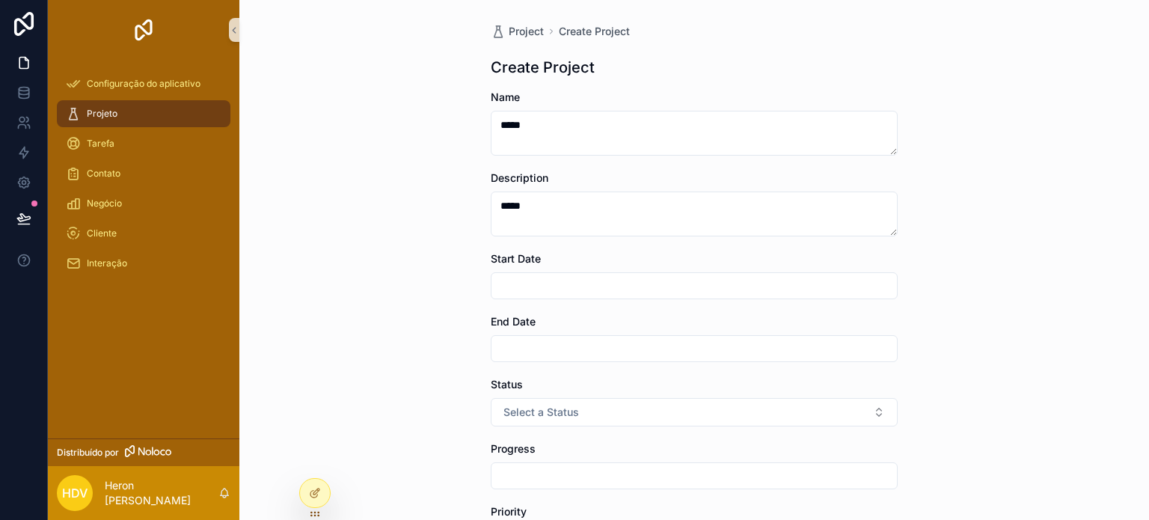
click at [521, 281] on input "conteúdo rolável" at bounding box center [693, 285] width 405 height 21
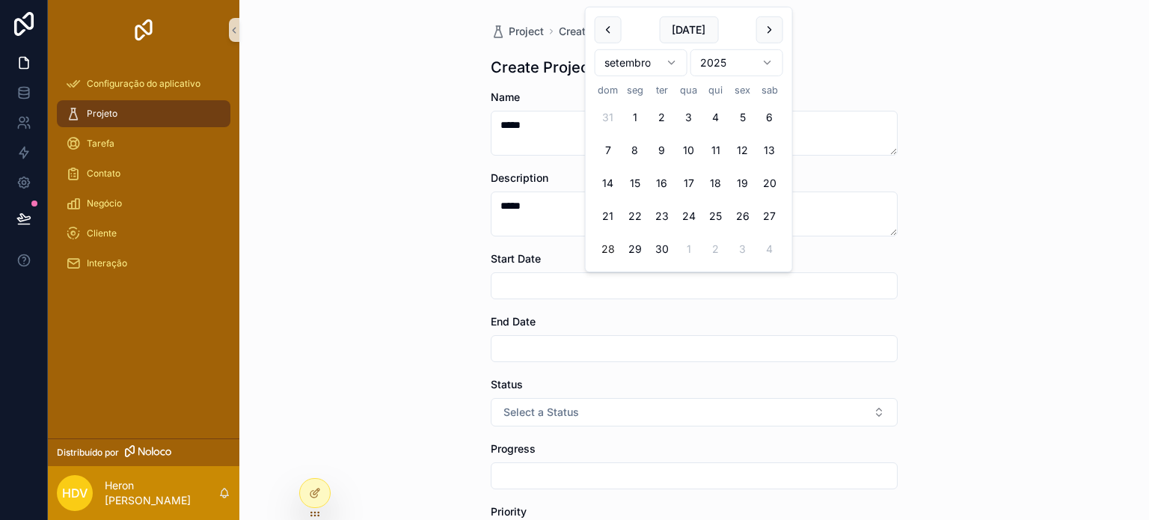
click at [526, 286] on input "conteúdo rolável" at bounding box center [693, 285] width 405 height 21
click at [673, 215] on button "23" at bounding box center [661, 216] width 27 height 27
type input "**********"
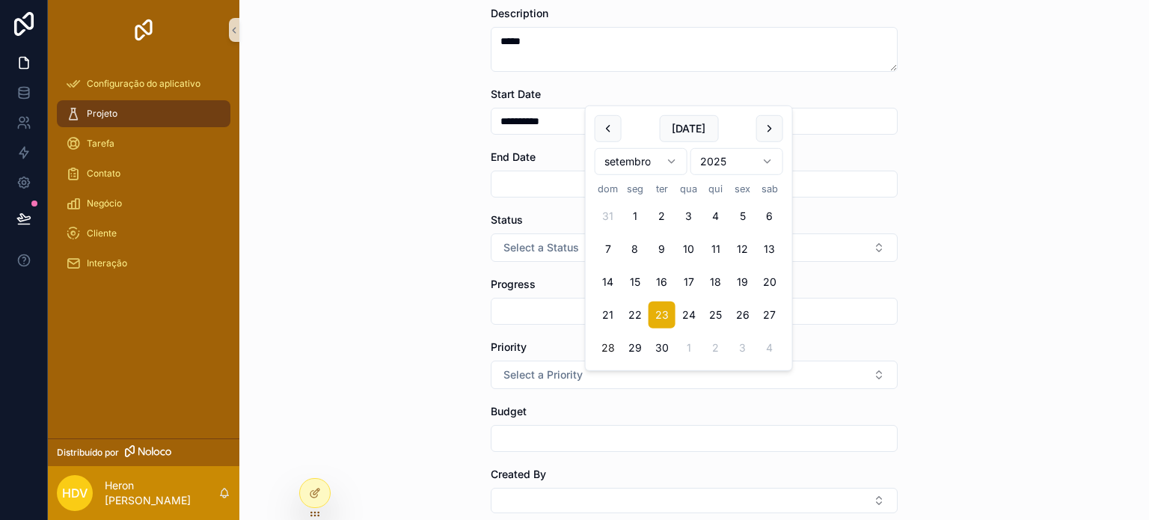
scroll to position [224, 0]
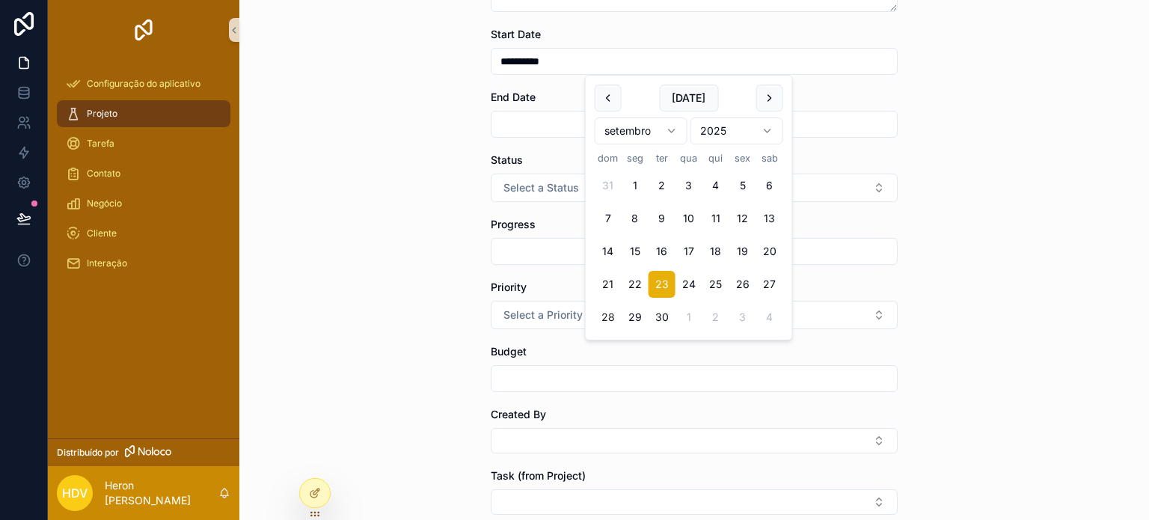
click at [527, 120] on input "conteúdo rolável" at bounding box center [693, 124] width 405 height 21
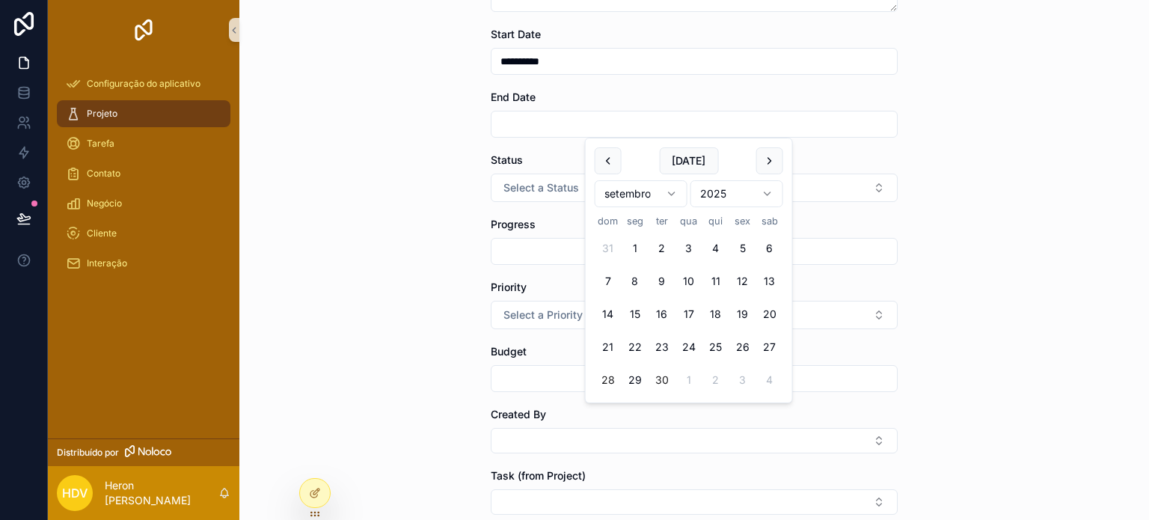
click at [666, 376] on button "30" at bounding box center [661, 379] width 27 height 27
type input "**********"
click at [509, 185] on span "Select a Status" at bounding box center [541, 187] width 76 height 15
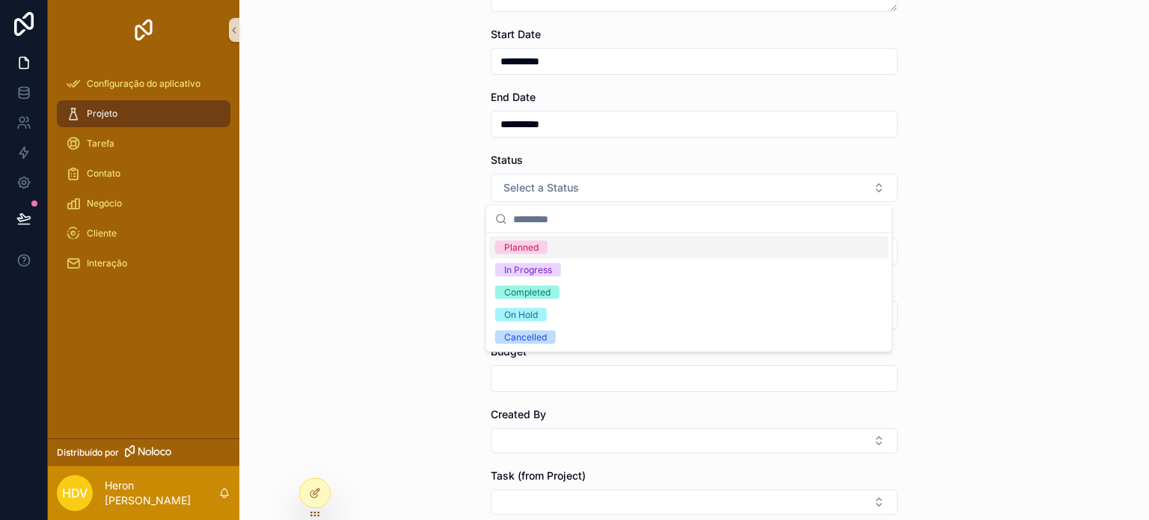
click at [529, 244] on div "Planned" at bounding box center [521, 247] width 34 height 13
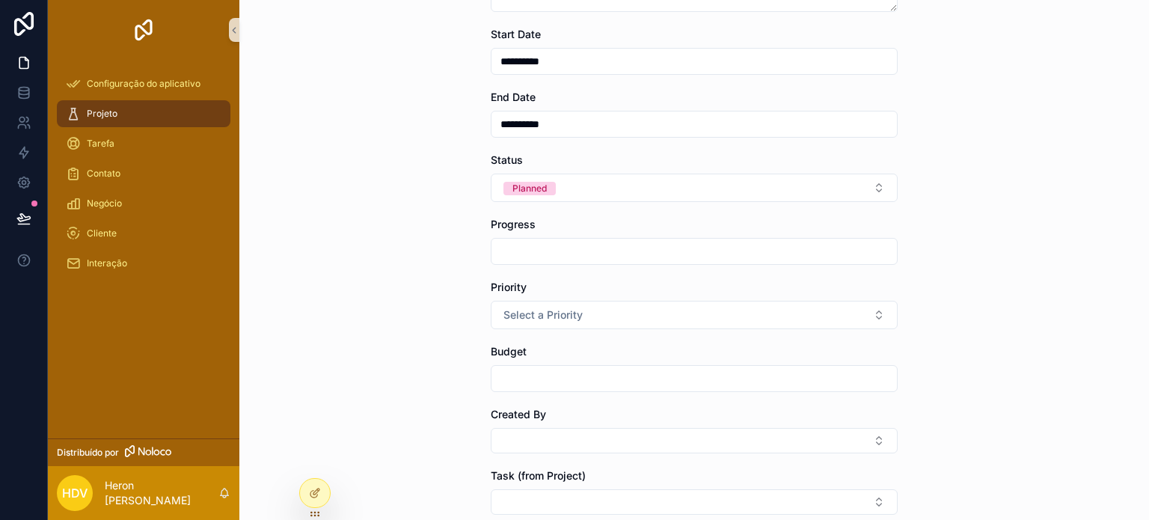
click at [521, 253] on input "conteúdo rolável" at bounding box center [693, 251] width 405 height 21
click at [534, 260] on input "conteúdo rolável" at bounding box center [693, 251] width 405 height 21
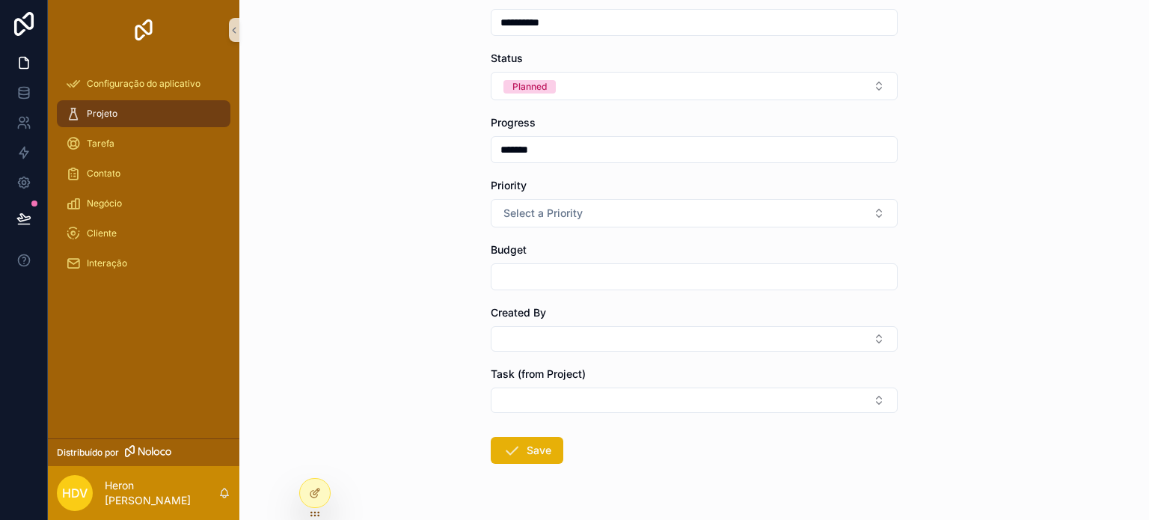
scroll to position [365, 0]
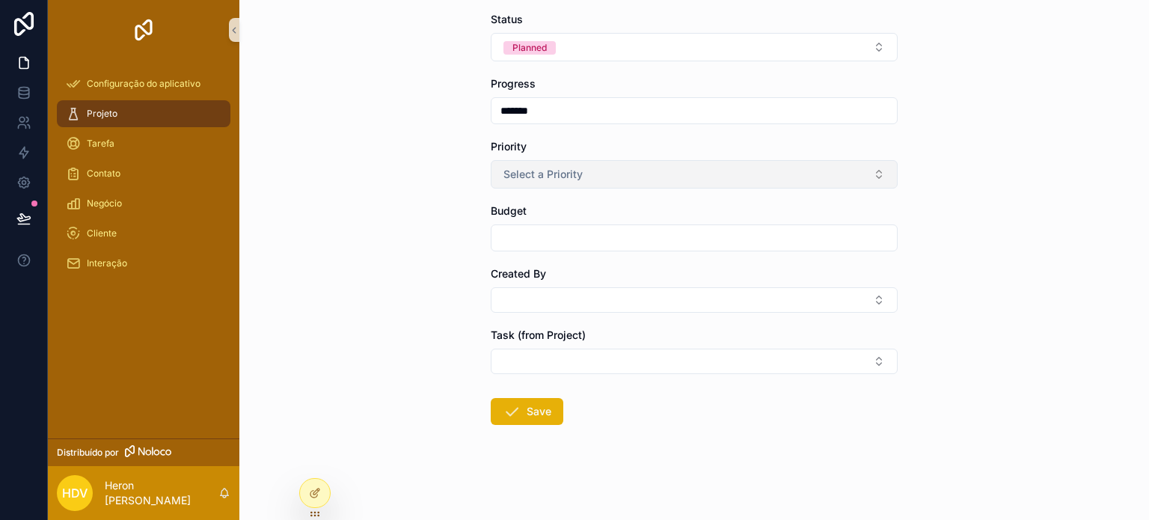
type input "*******"
click at [579, 182] on button "Select a Priority" at bounding box center [694, 174] width 407 height 28
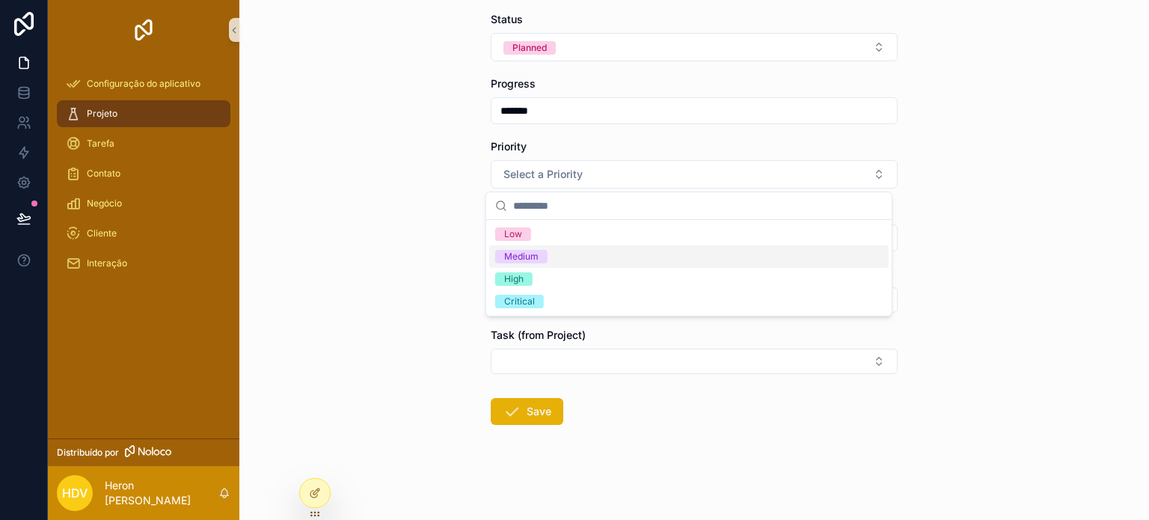
click at [559, 250] on div "Medium" at bounding box center [688, 256] width 399 height 22
click at [532, 218] on div "Budget" at bounding box center [694, 210] width 407 height 15
click at [536, 241] on input "conteúdo rolável" at bounding box center [693, 237] width 405 height 21
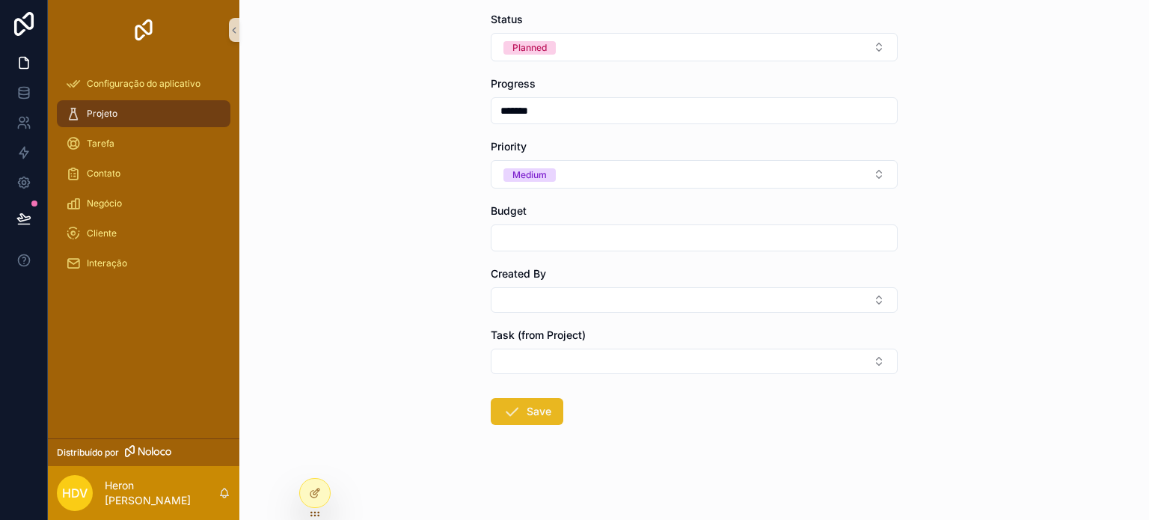
click at [506, 409] on icon "conteúdo rolável" at bounding box center [512, 411] width 18 height 18
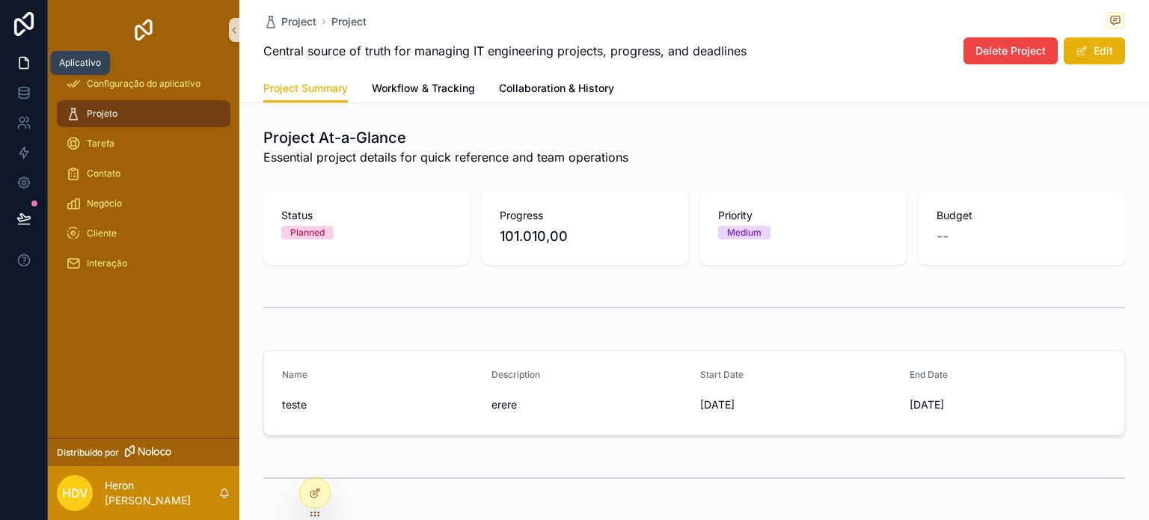
click at [24, 62] on icon at bounding box center [23, 62] width 15 height 15
click at [81, 86] on div "Configuração do aplicativo" at bounding box center [144, 84] width 156 height 24
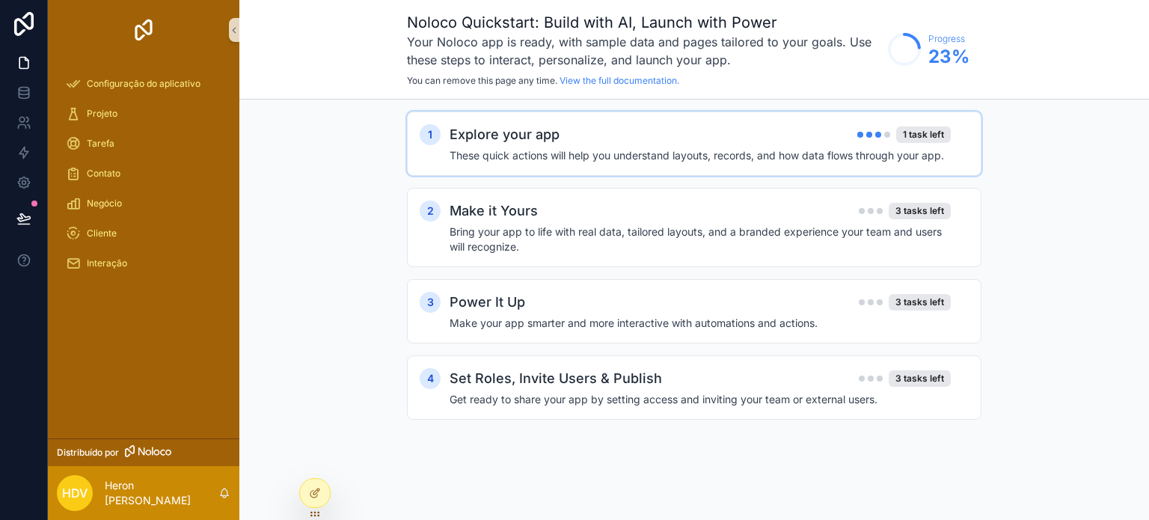
click at [808, 150] on h4 "These quick actions will help you understand layouts, records, and how data flo…" at bounding box center [699, 155] width 501 height 15
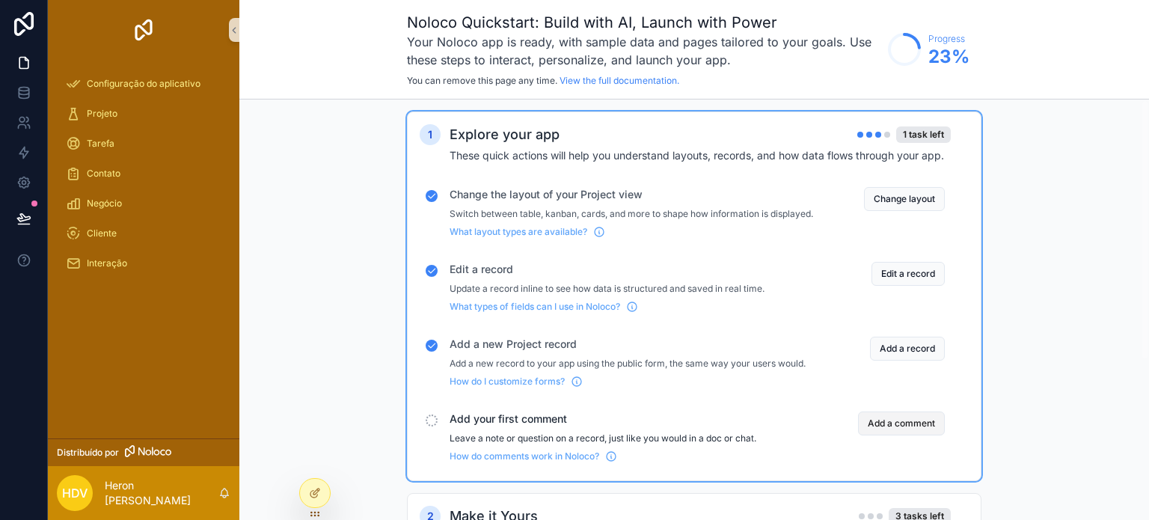
click at [892, 435] on button "Add a comment" at bounding box center [901, 423] width 87 height 24
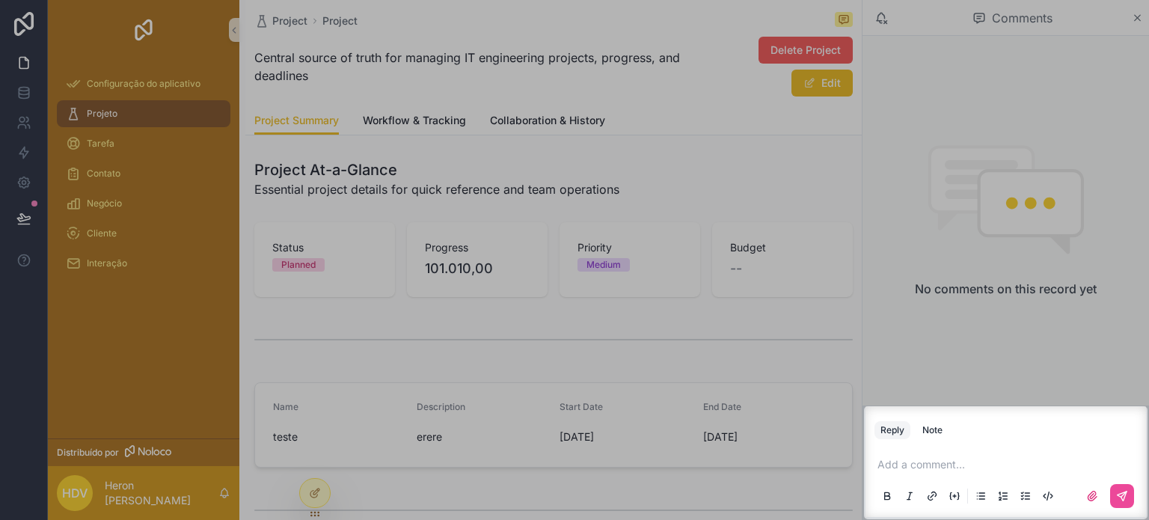
click at [975, 464] on p "conteúdo rolável" at bounding box center [1008, 464] width 263 height 15
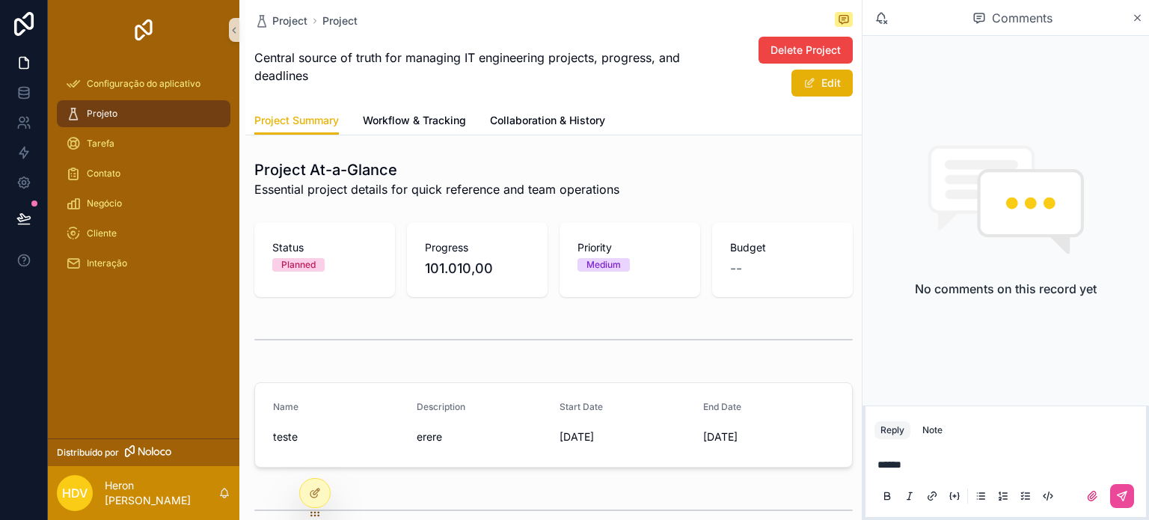
click at [1134, 492] on div "conteúdo rolável" at bounding box center [1005, 496] width 263 height 30
click at [1129, 493] on button "conteúdo rolável" at bounding box center [1122, 496] width 24 height 24
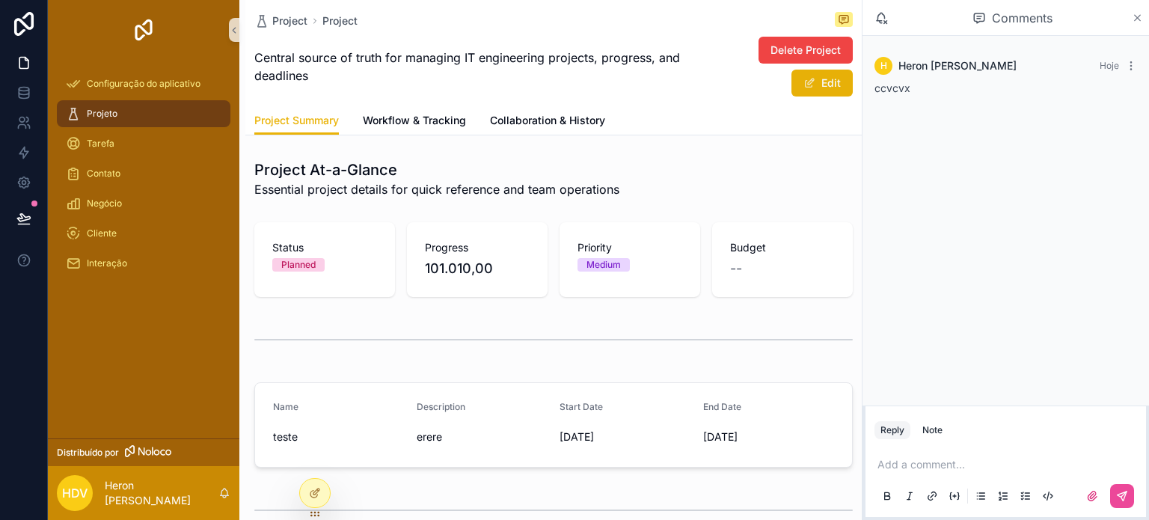
click at [1135, 20] on icon "conteúdo rolável" at bounding box center [1138, 18] width 6 height 6
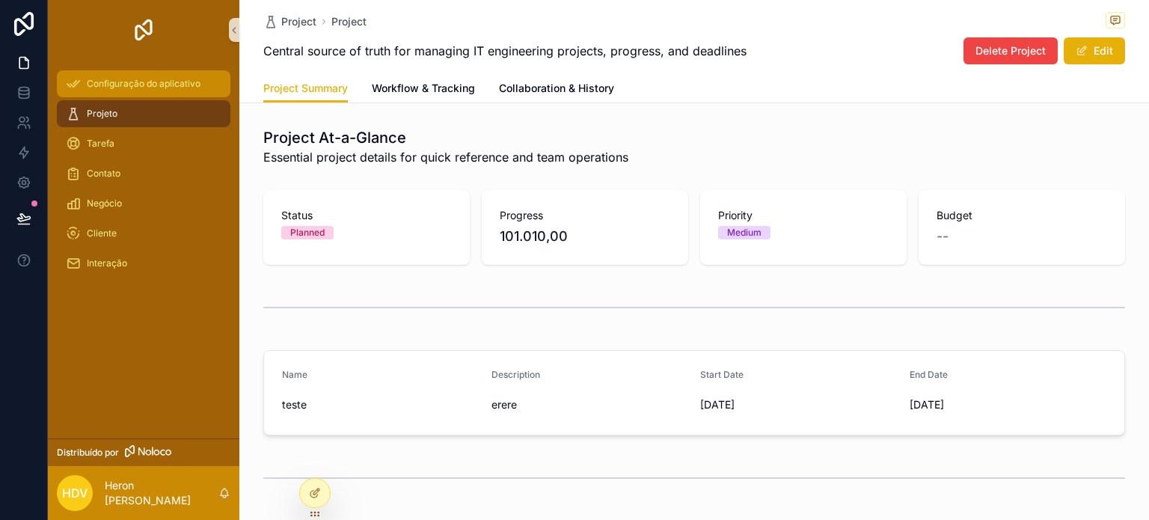
click at [126, 88] on font "Configuração do aplicativo" at bounding box center [144, 83] width 114 height 11
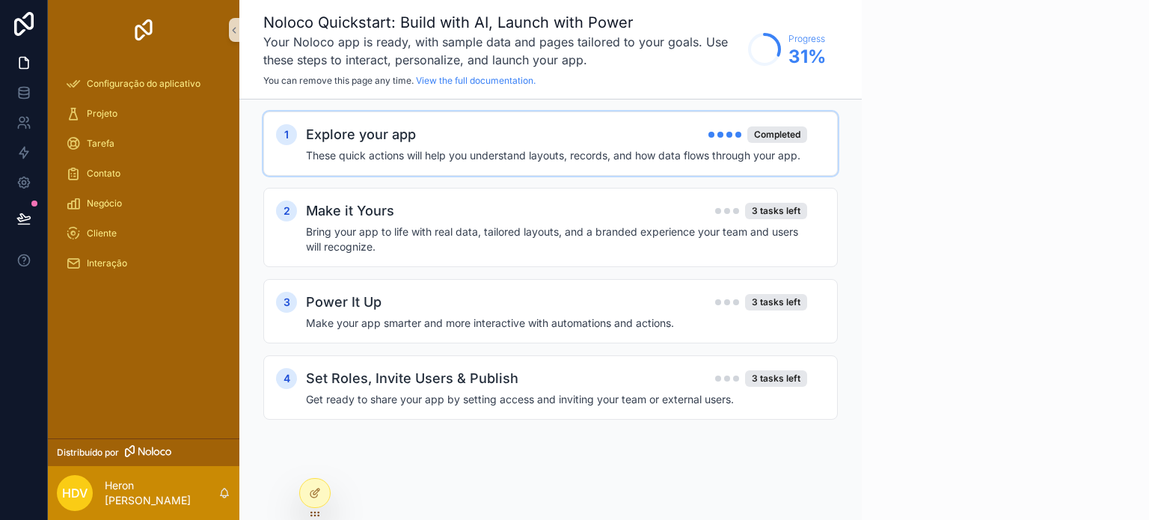
click at [730, 154] on h4 "These quick actions will help you understand layouts, records, and how data flo…" at bounding box center [556, 155] width 501 height 15
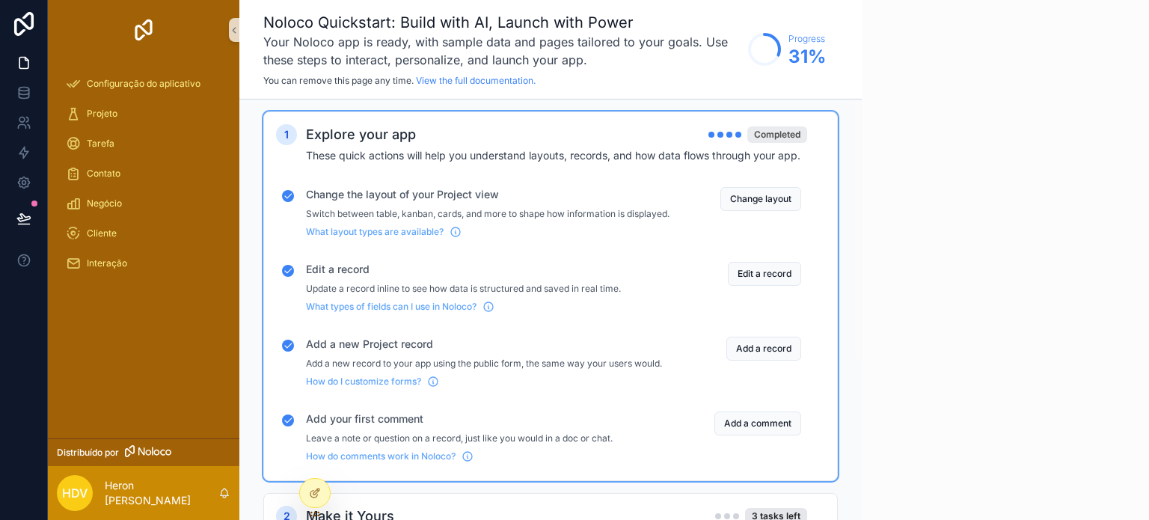
click at [783, 137] on div "Completed" at bounding box center [777, 134] width 60 height 16
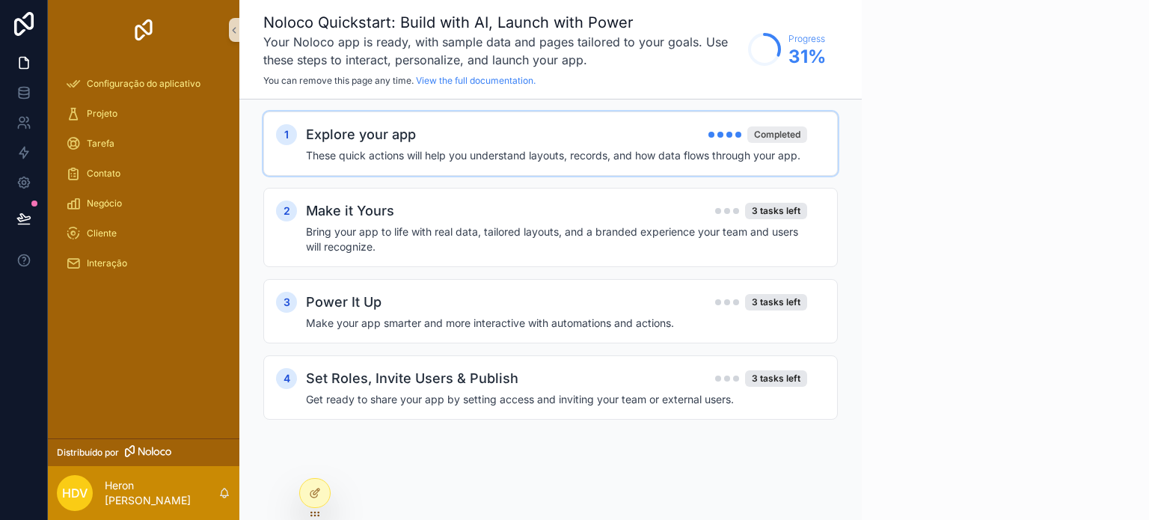
click at [784, 138] on div "Completed" at bounding box center [777, 134] width 60 height 16
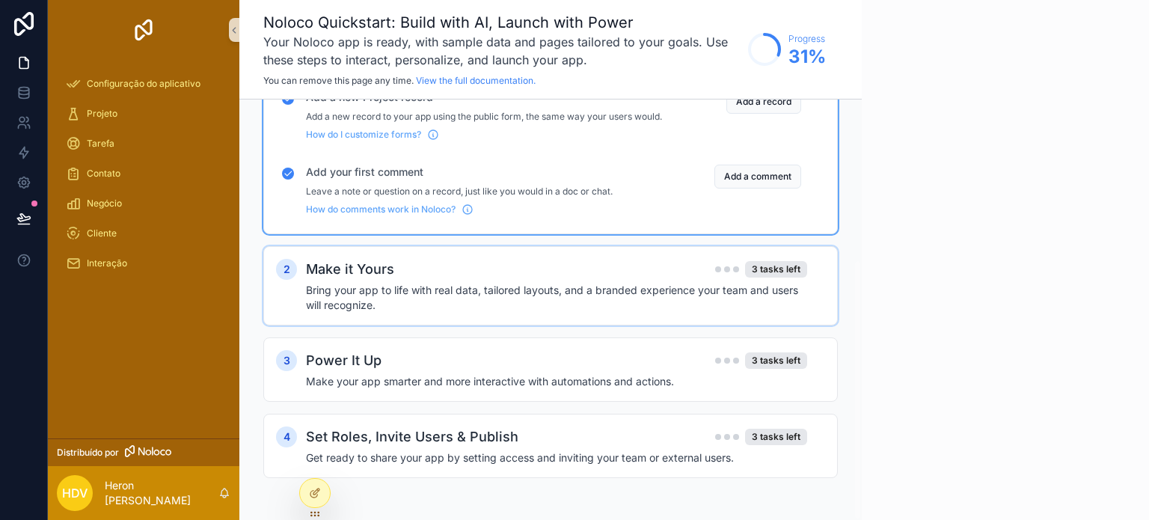
click at [675, 261] on div "Make it Yours 3 tasks left" at bounding box center [556, 269] width 501 height 21
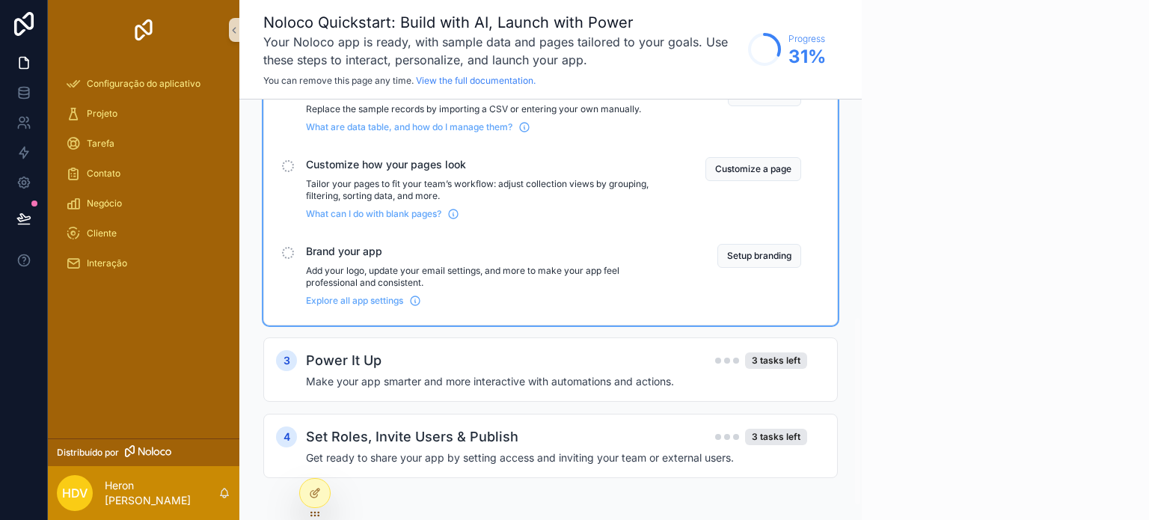
scroll to position [512, 0]
click at [586, 449] on div "Set Roles, Invite Users & Publish 3 tasks left Get ready to share your app by s…" at bounding box center [565, 445] width 519 height 39
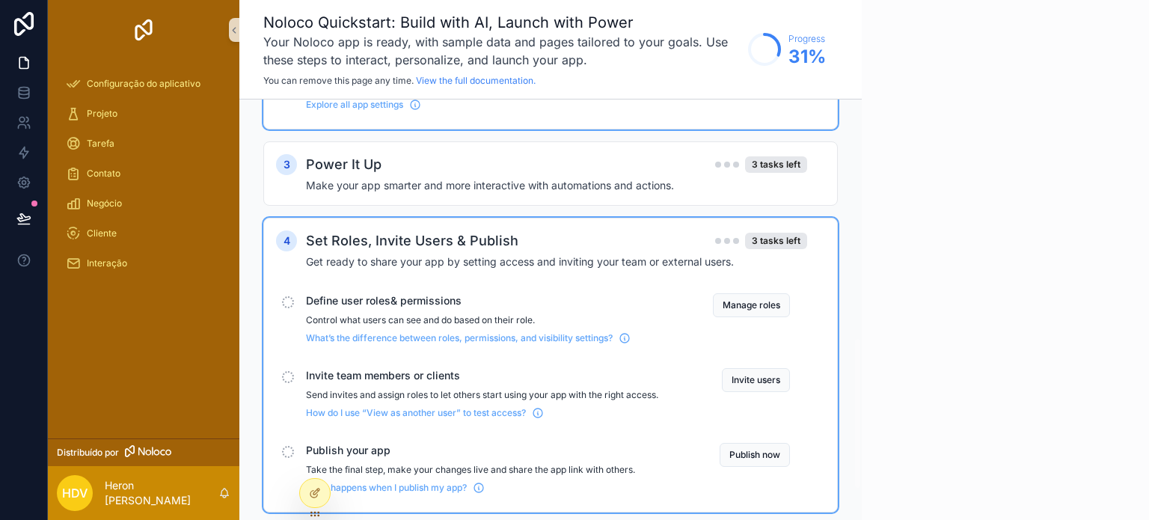
scroll to position [742, 0]
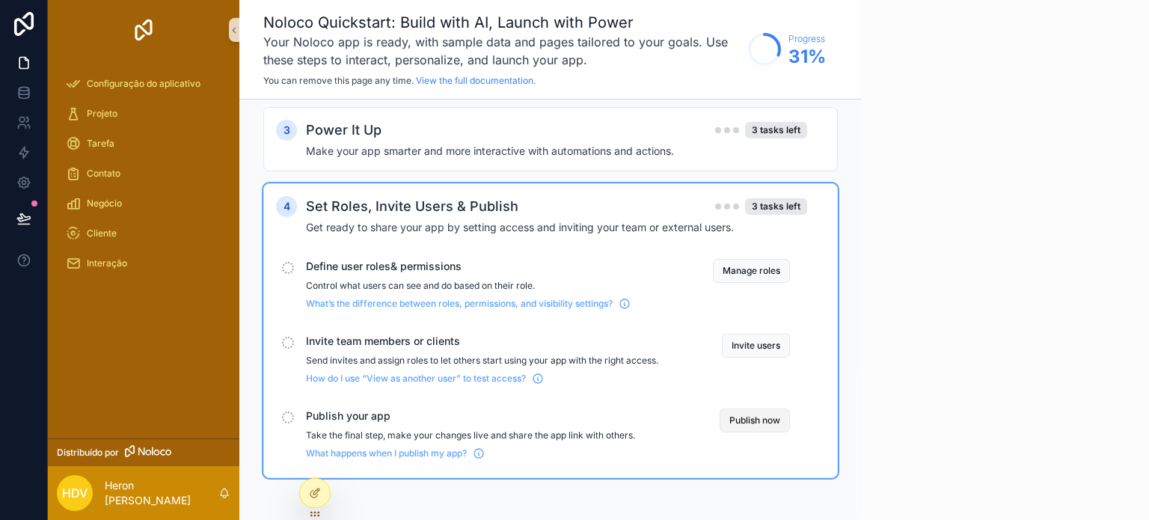
click at [753, 418] on button "Publish now" at bounding box center [754, 420] width 70 height 24
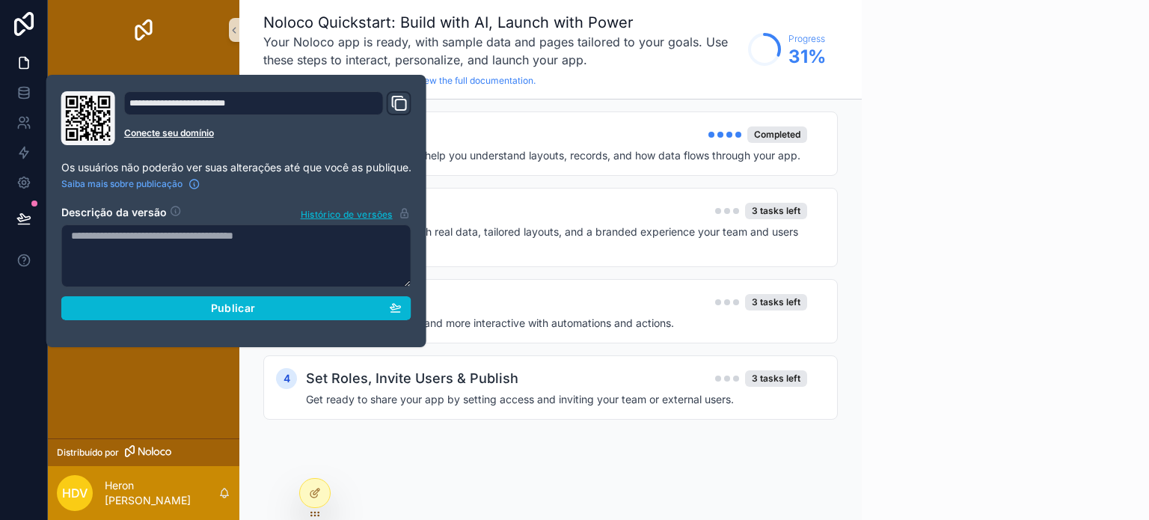
click at [399, 106] on icon "Domínio e Link Personalizado" at bounding box center [399, 103] width 18 height 18
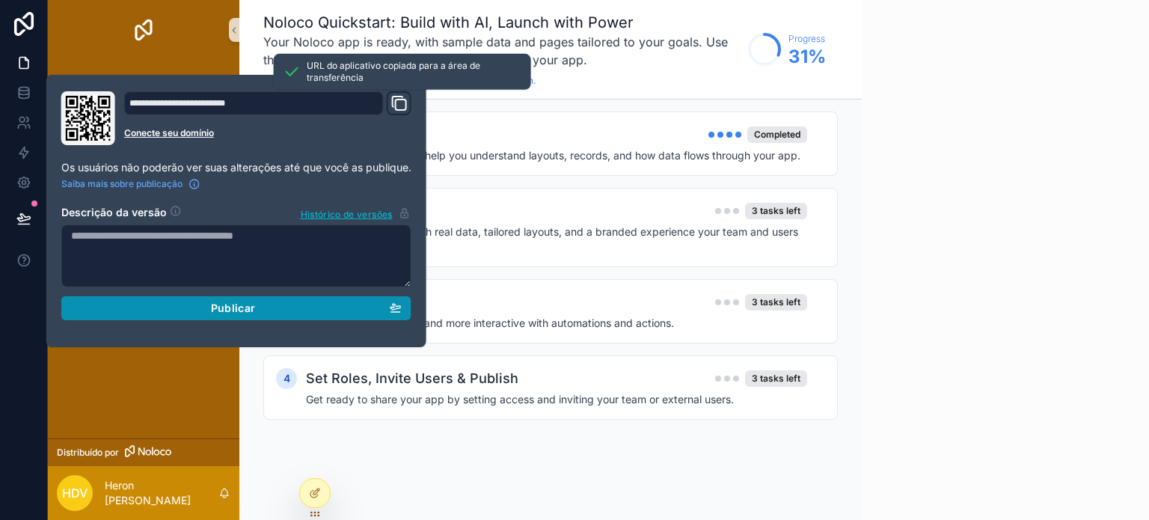
click at [297, 304] on div "Publicar" at bounding box center [236, 307] width 331 height 13
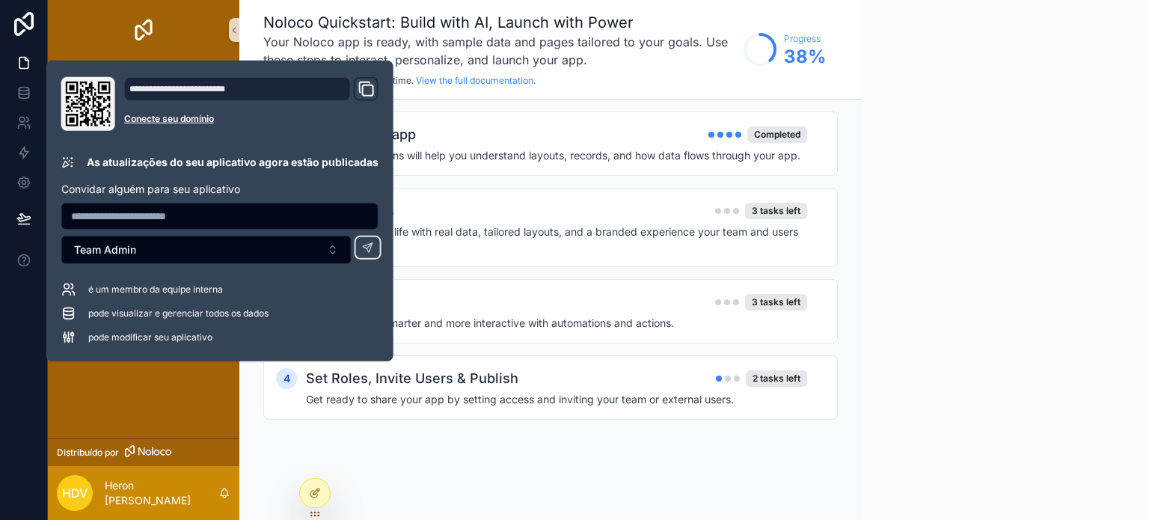
click at [170, 209] on input "text" at bounding box center [220, 216] width 316 height 21
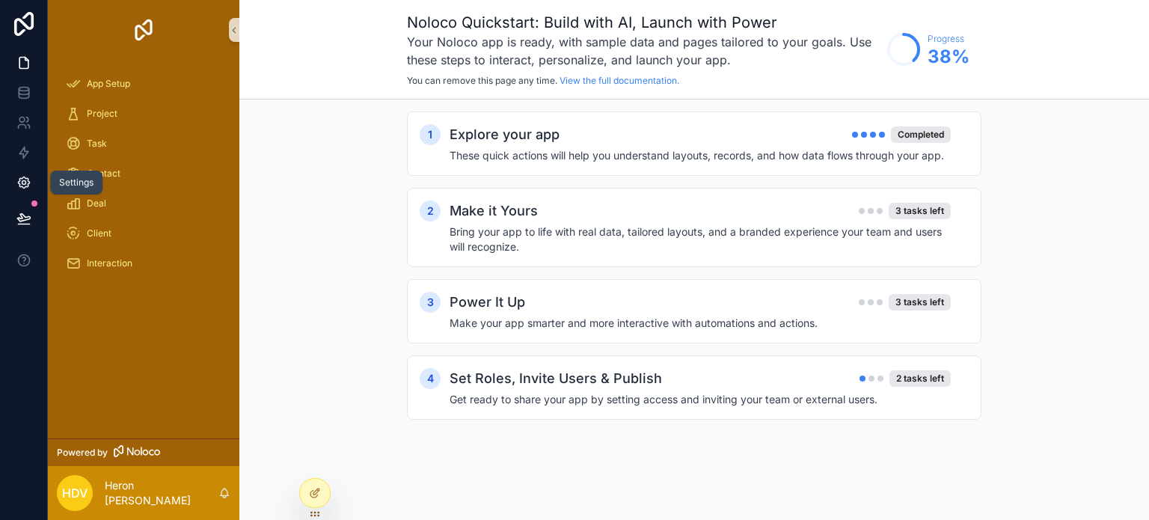
click at [22, 182] on icon at bounding box center [24, 183] width 4 height 4
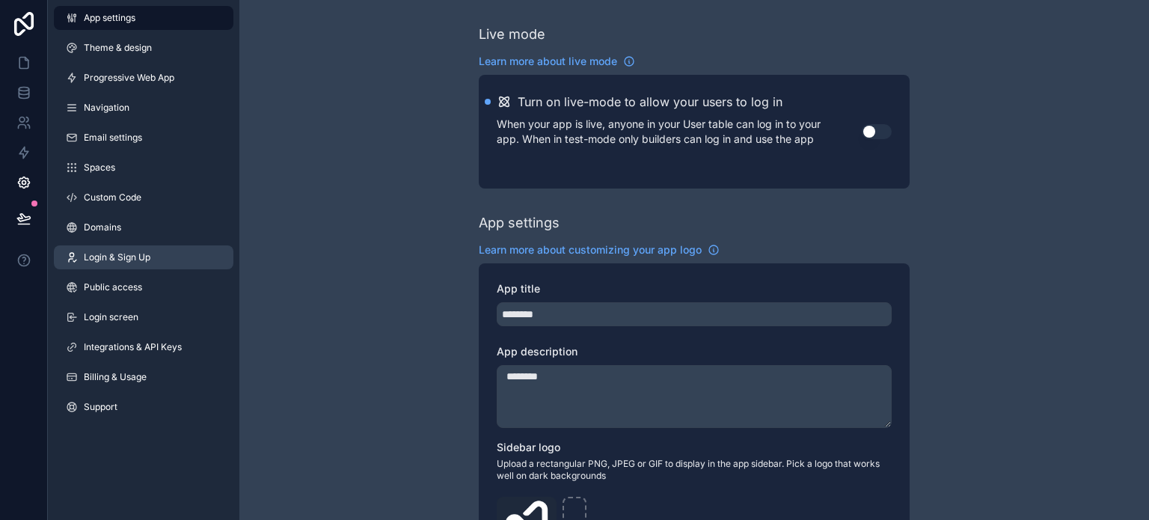
click at [138, 263] on span "Login & Sign Up" at bounding box center [117, 257] width 67 height 12
